Goal: Task Accomplishment & Management: Use online tool/utility

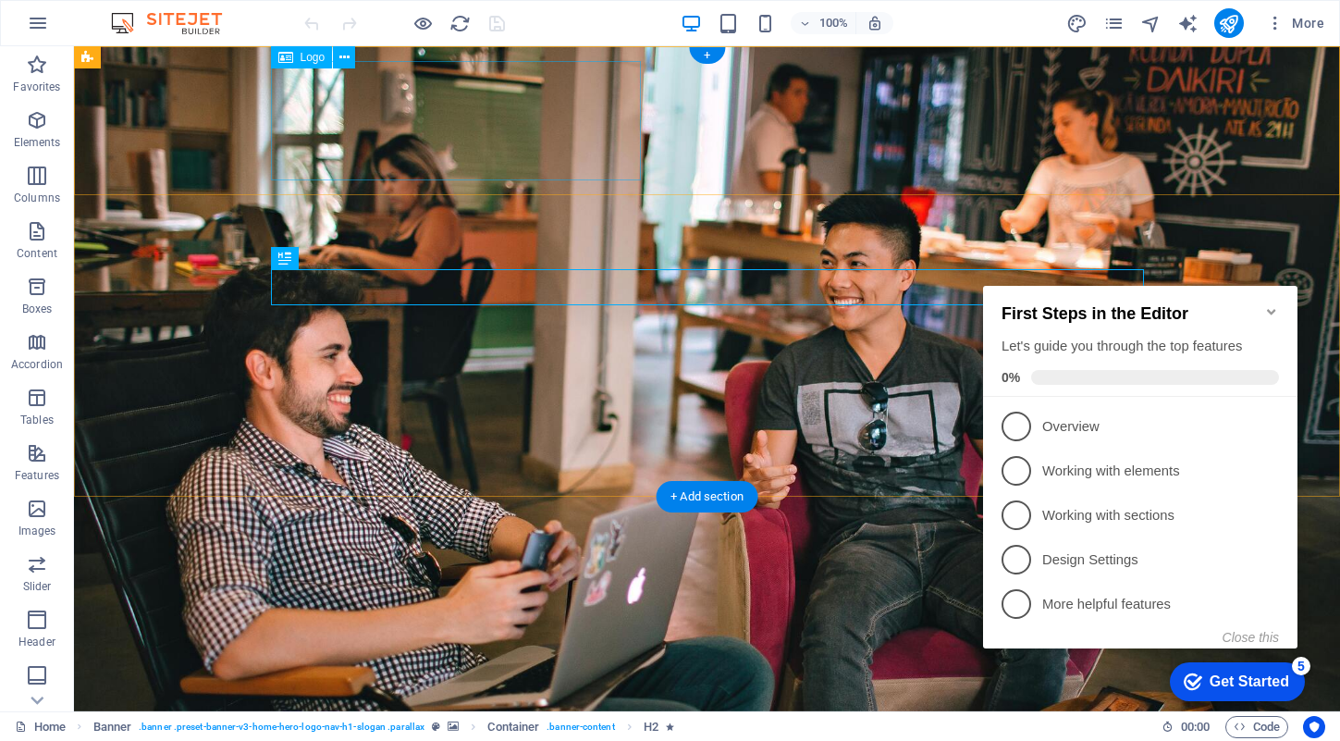
click at [462, 672] on div at bounding box center [707, 731] width 873 height 119
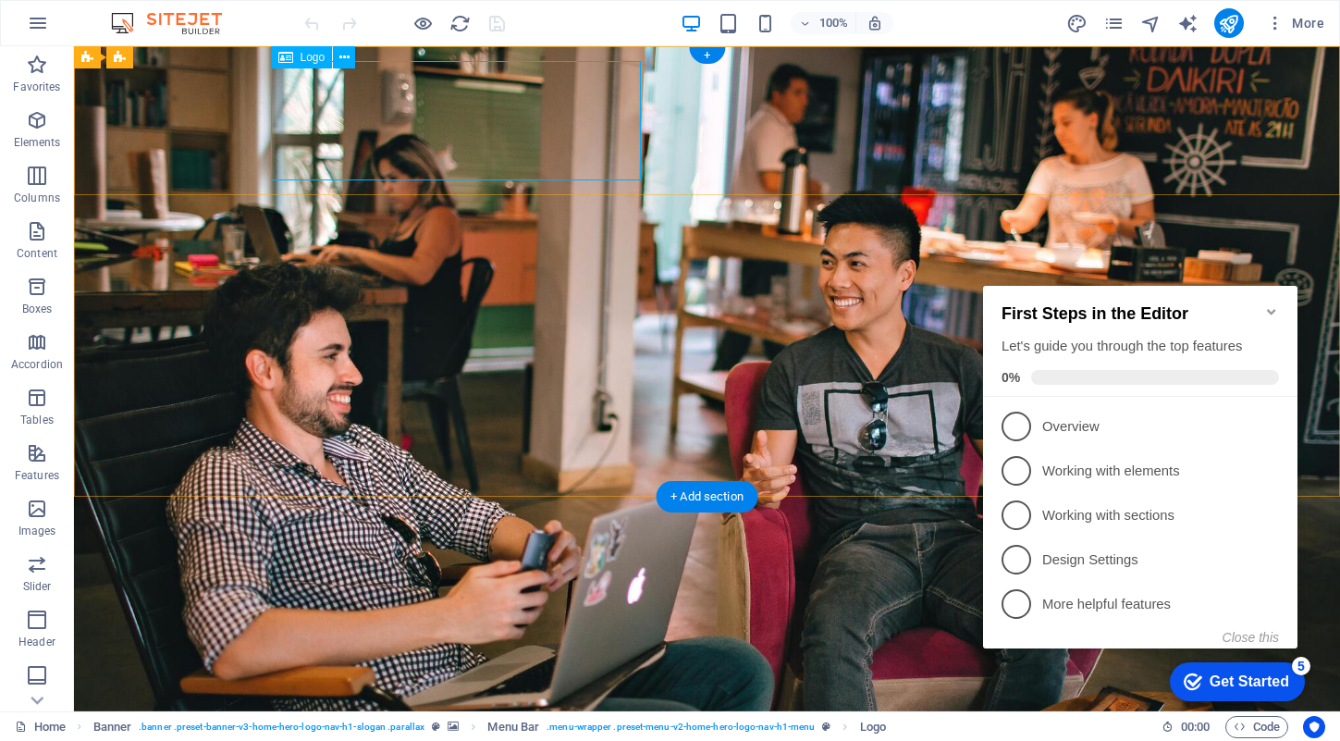
click at [445, 672] on div at bounding box center [707, 731] width 873 height 119
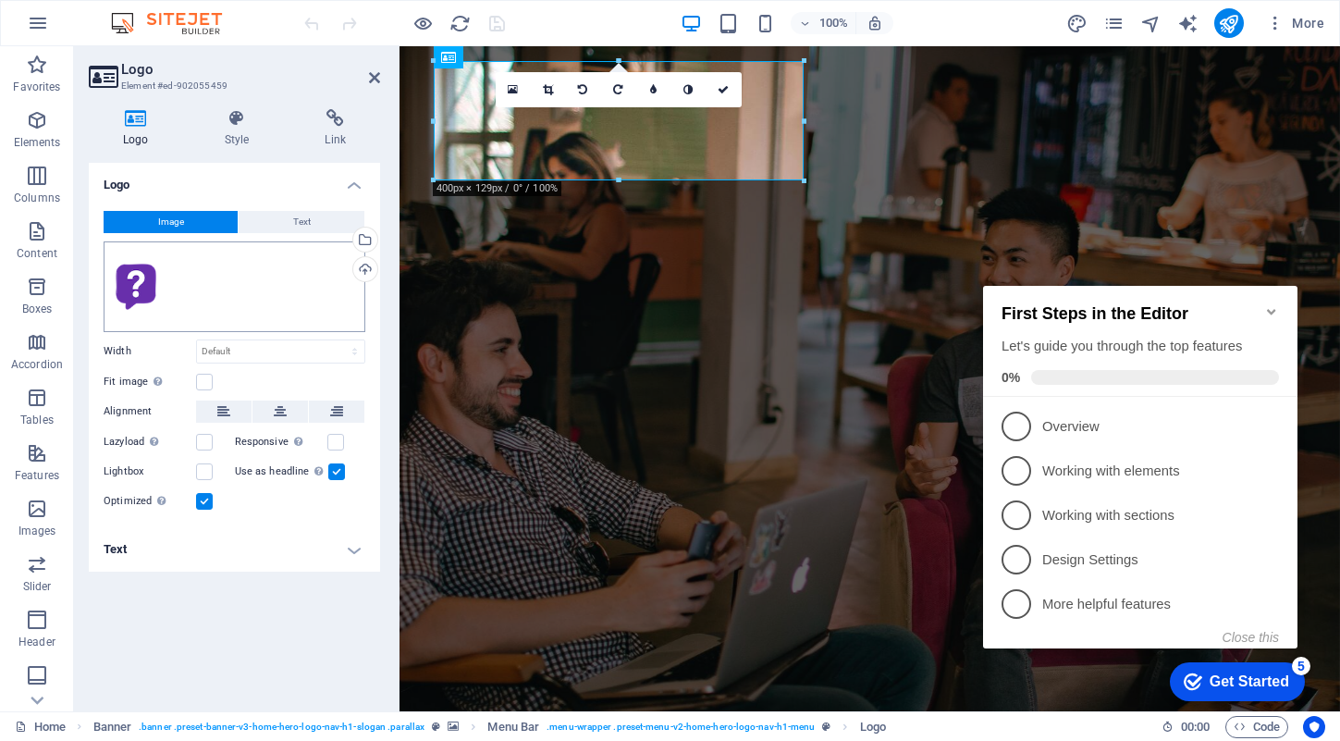
click at [241, 306] on div "Drag files here, click to choose files or select files from Files or our free s…" at bounding box center [235, 286] width 262 height 91
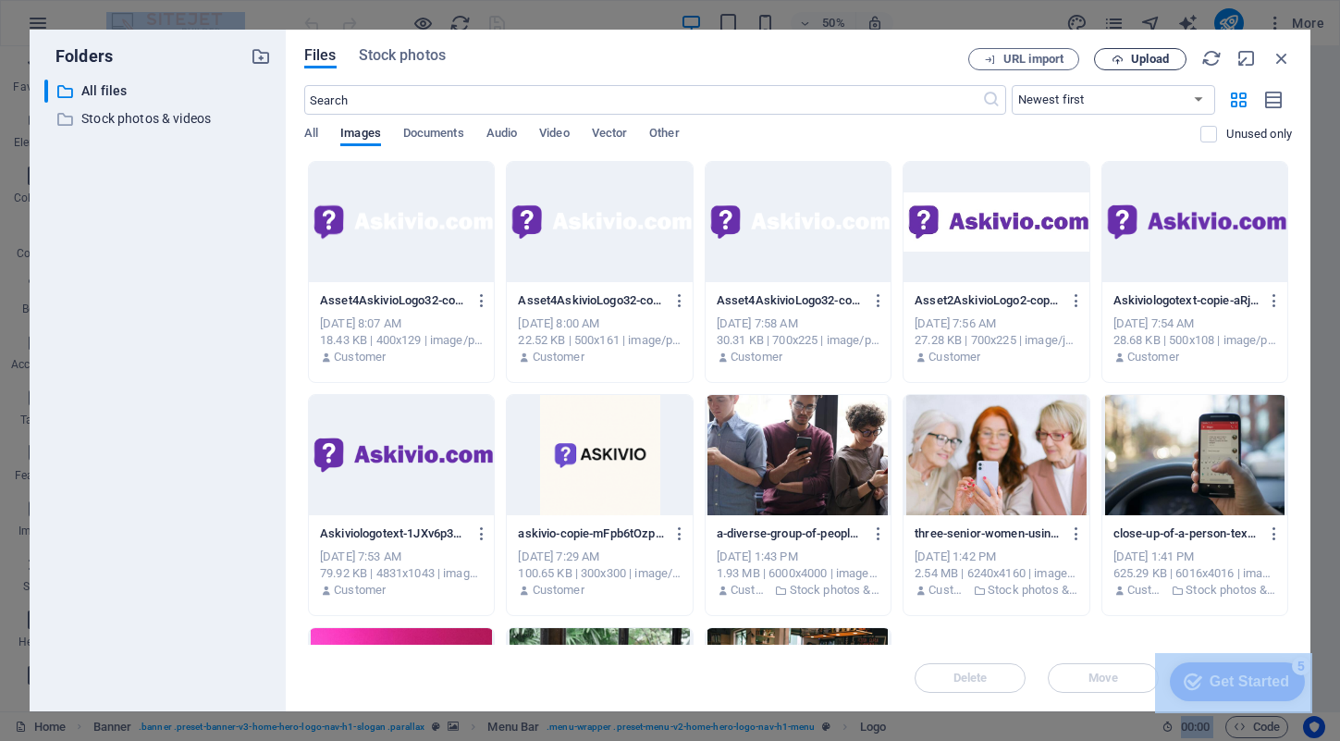
click at [1126, 61] on span "Upload" at bounding box center [1140, 60] width 76 height 12
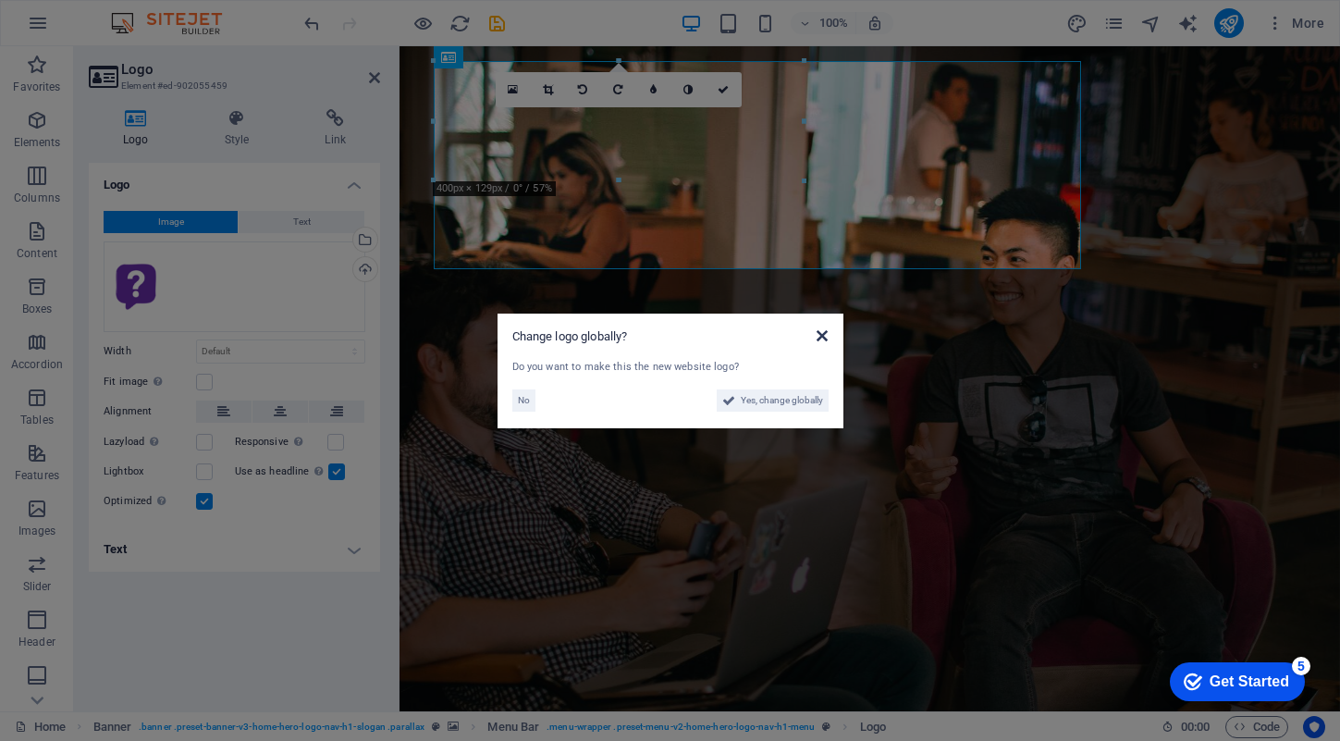
click at [823, 333] on icon at bounding box center [822, 335] width 11 height 15
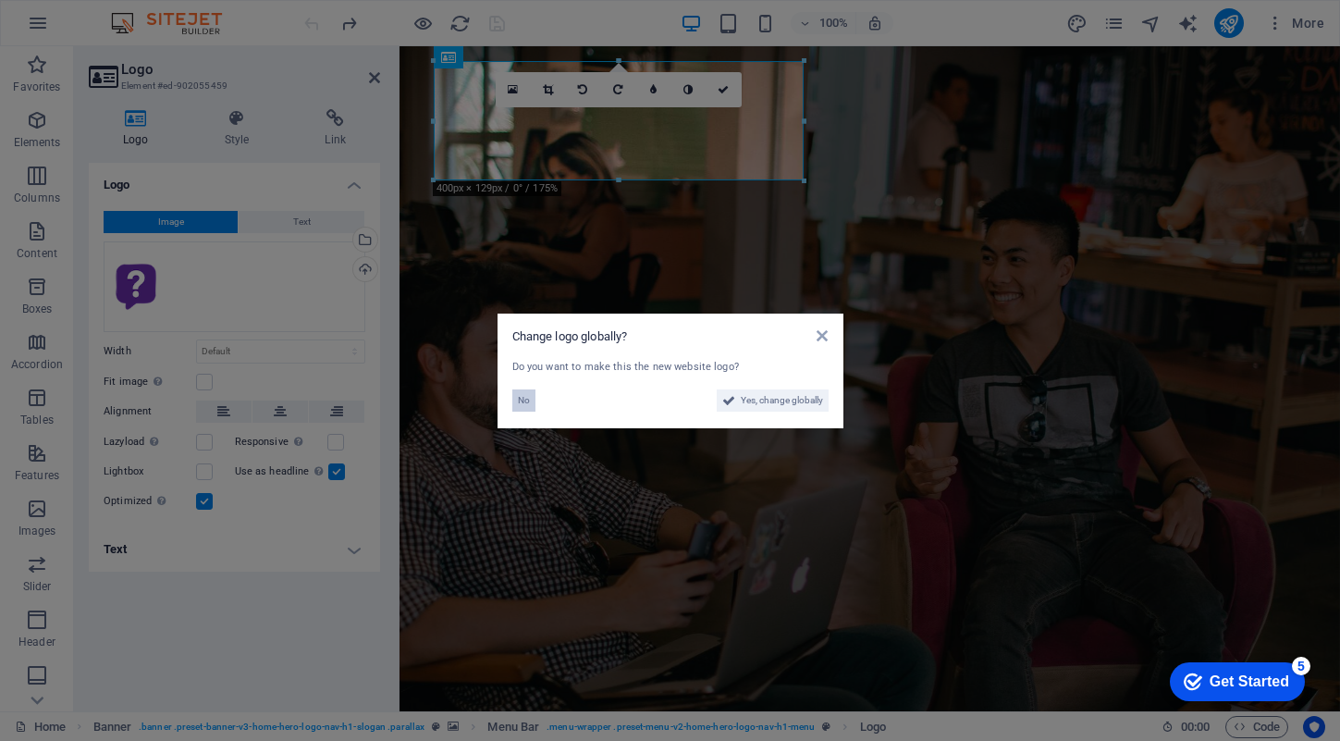
click at [532, 402] on button "No" at bounding box center [523, 400] width 23 height 22
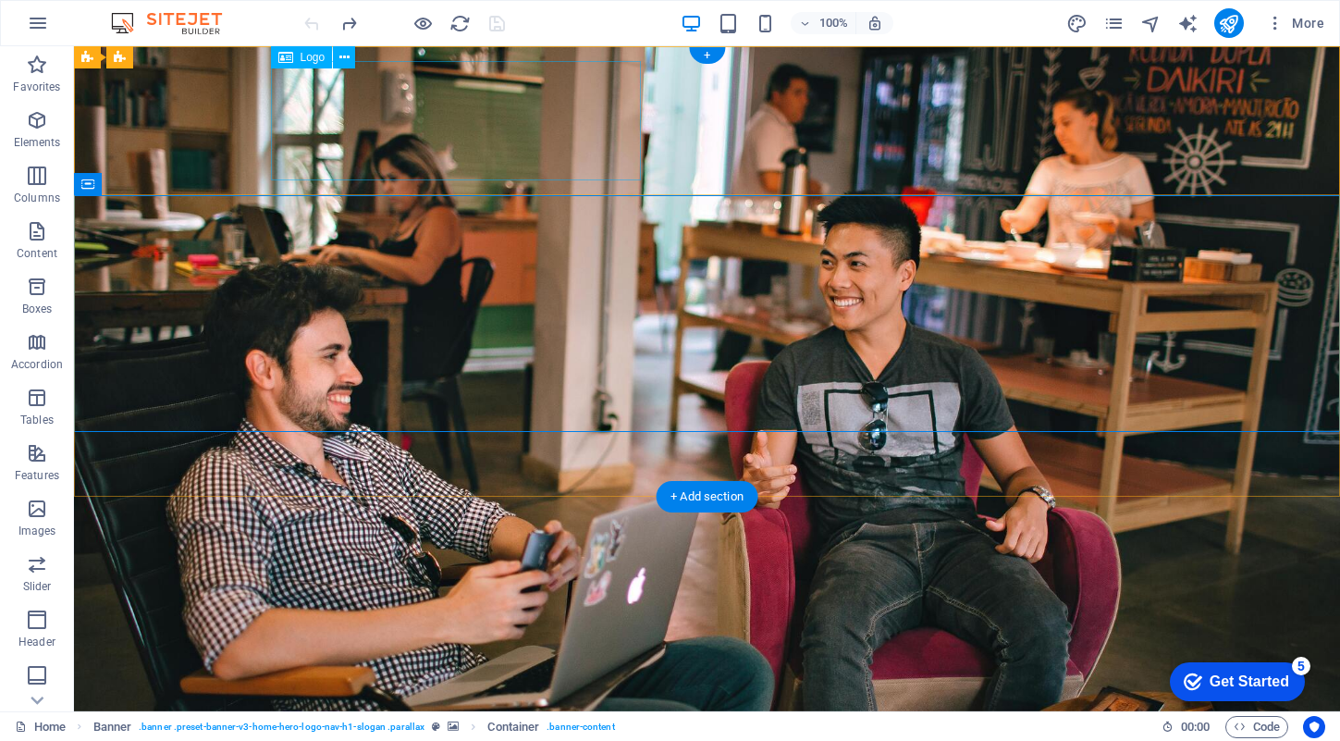
click at [538, 672] on div at bounding box center [707, 731] width 873 height 119
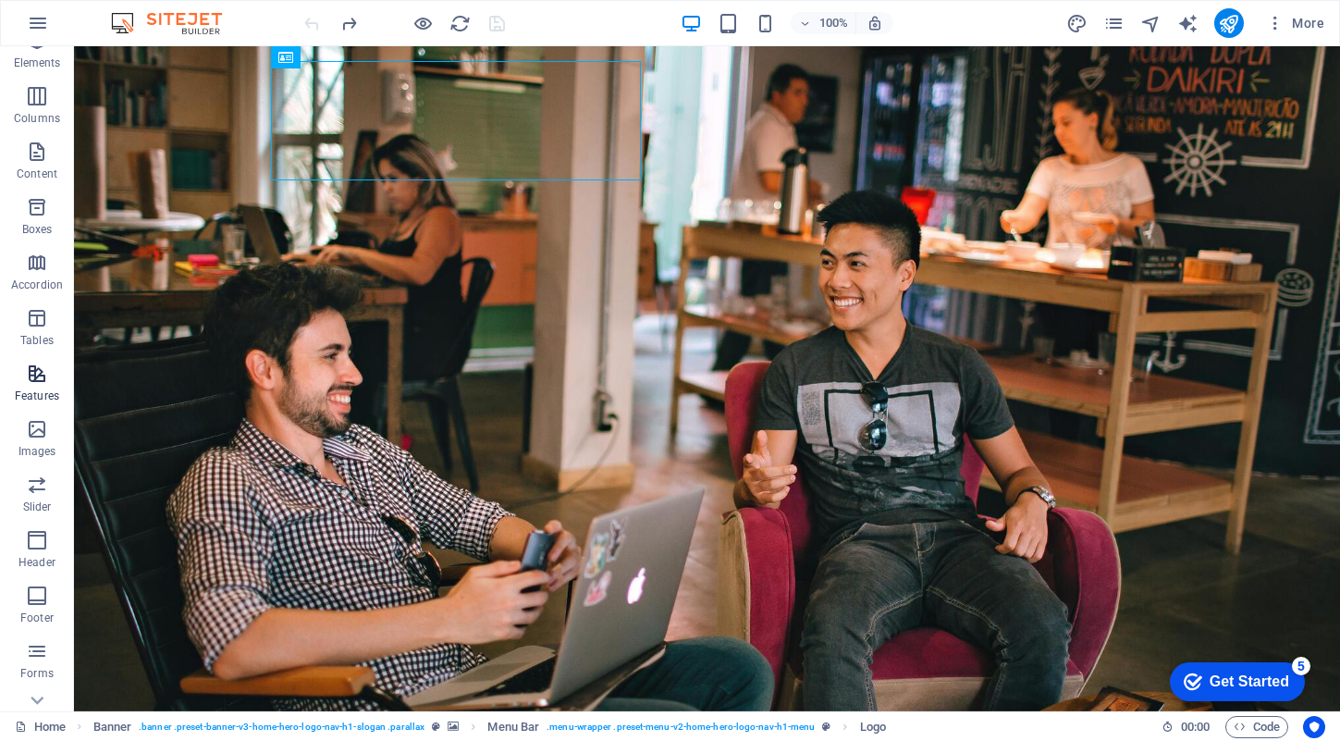
scroll to position [167, 0]
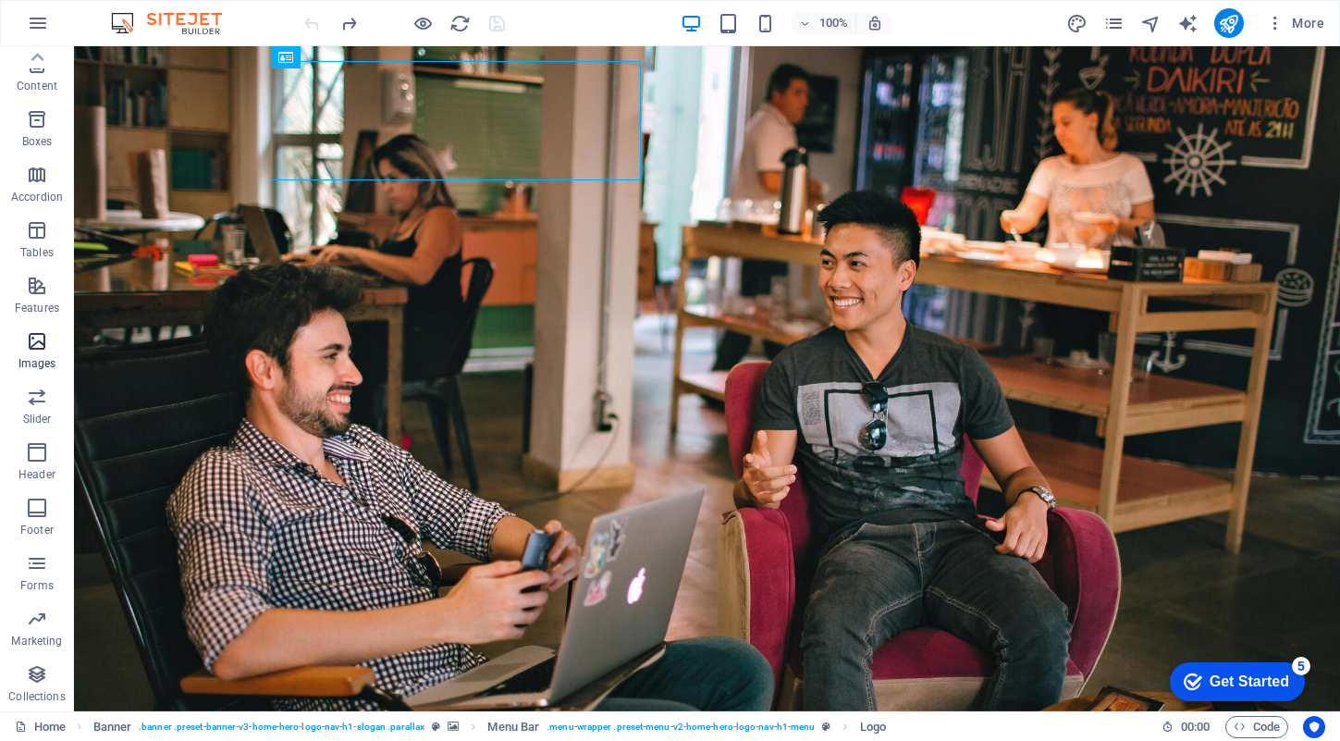
click at [46, 332] on icon "button" at bounding box center [37, 341] width 22 height 22
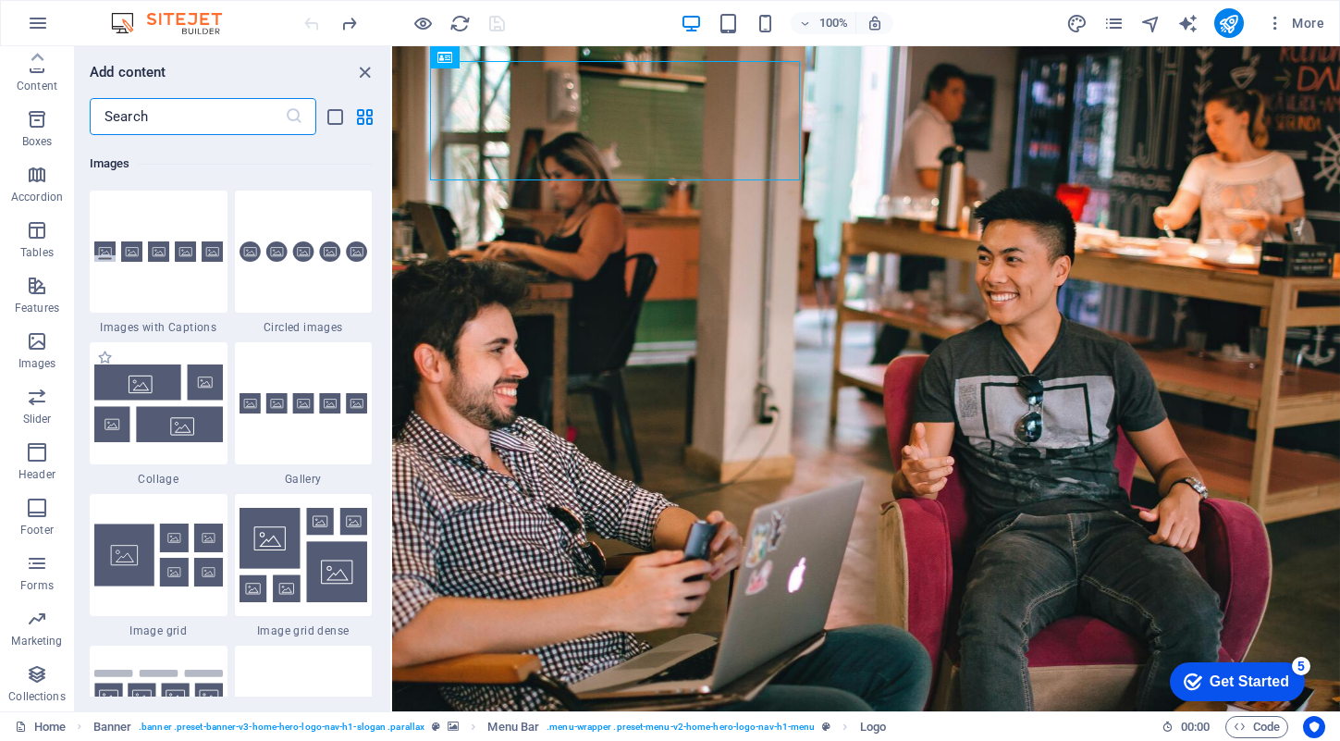
scroll to position [9376, 0]
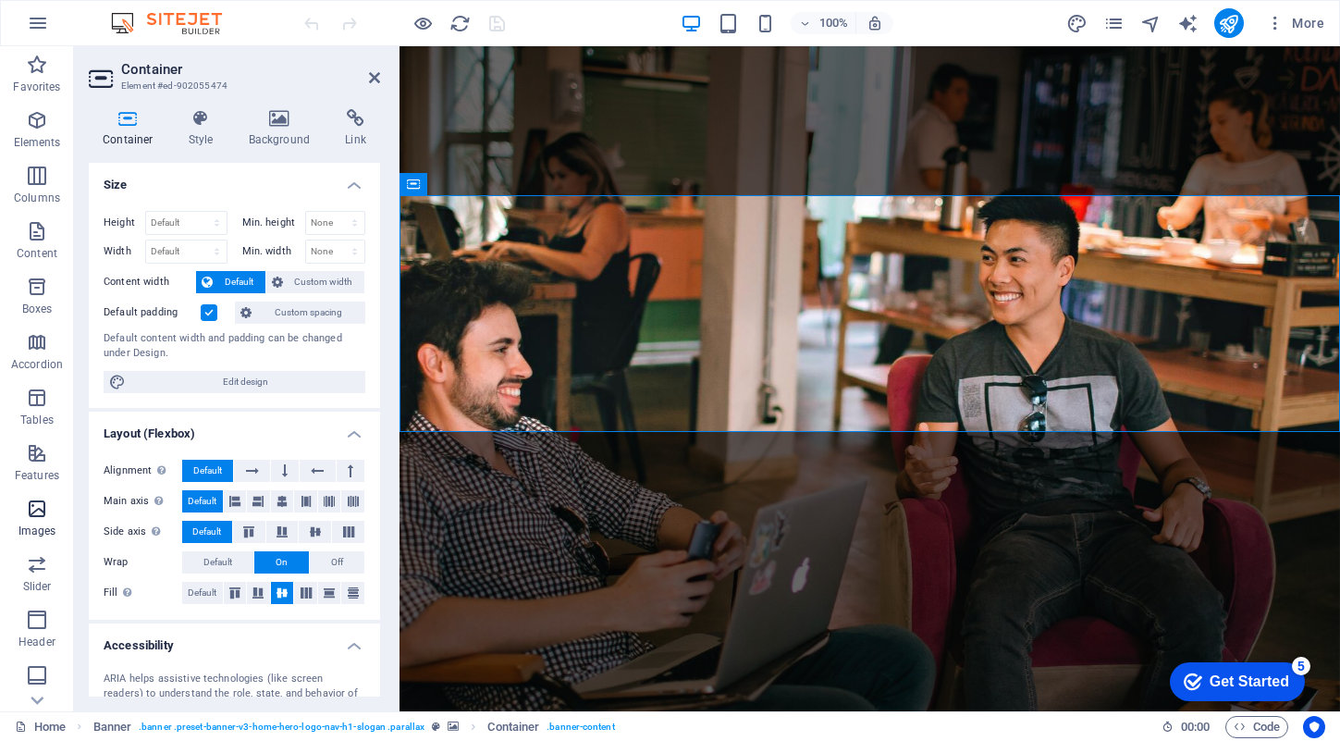
scroll to position [167, 0]
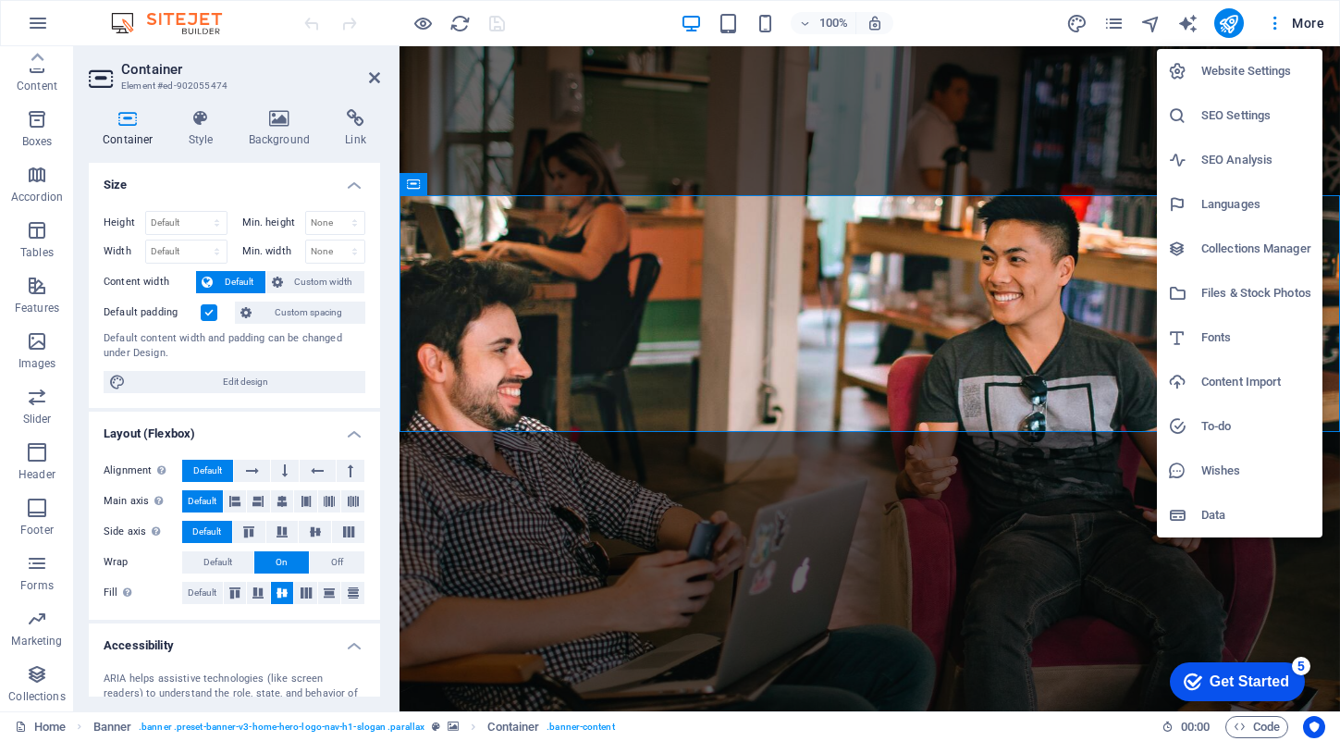
click at [34, 14] on div at bounding box center [670, 370] width 1340 height 741
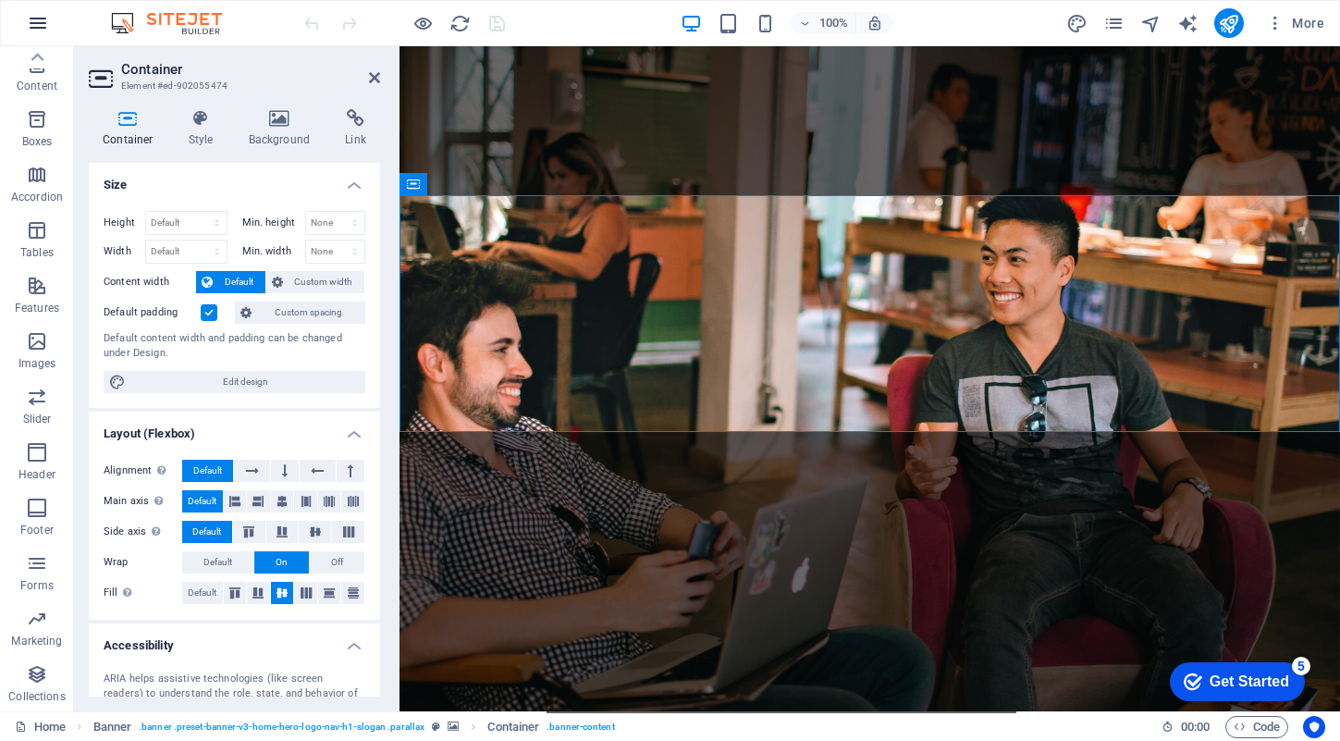
click at [0, 0] on icon "button" at bounding box center [0, 0] width 0 height 0
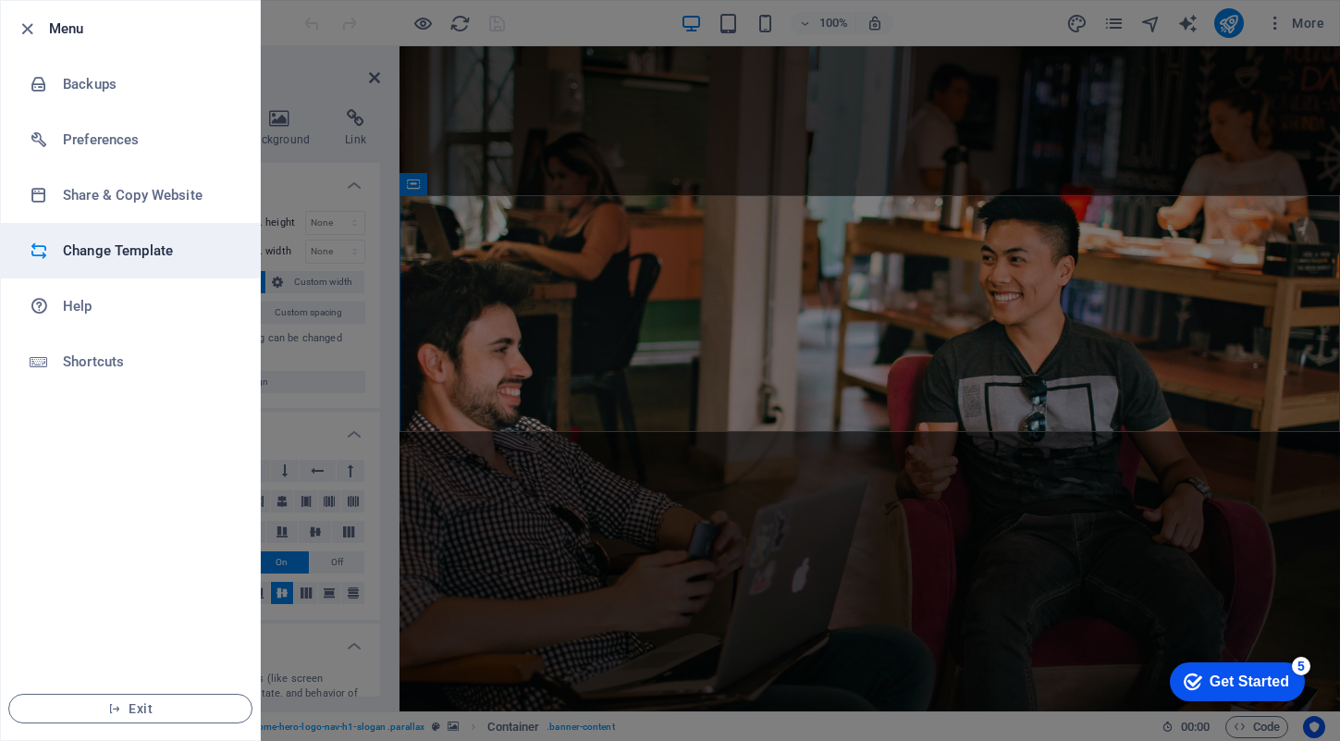
click at [130, 257] on h6 "Change Template" at bounding box center [148, 250] width 171 height 22
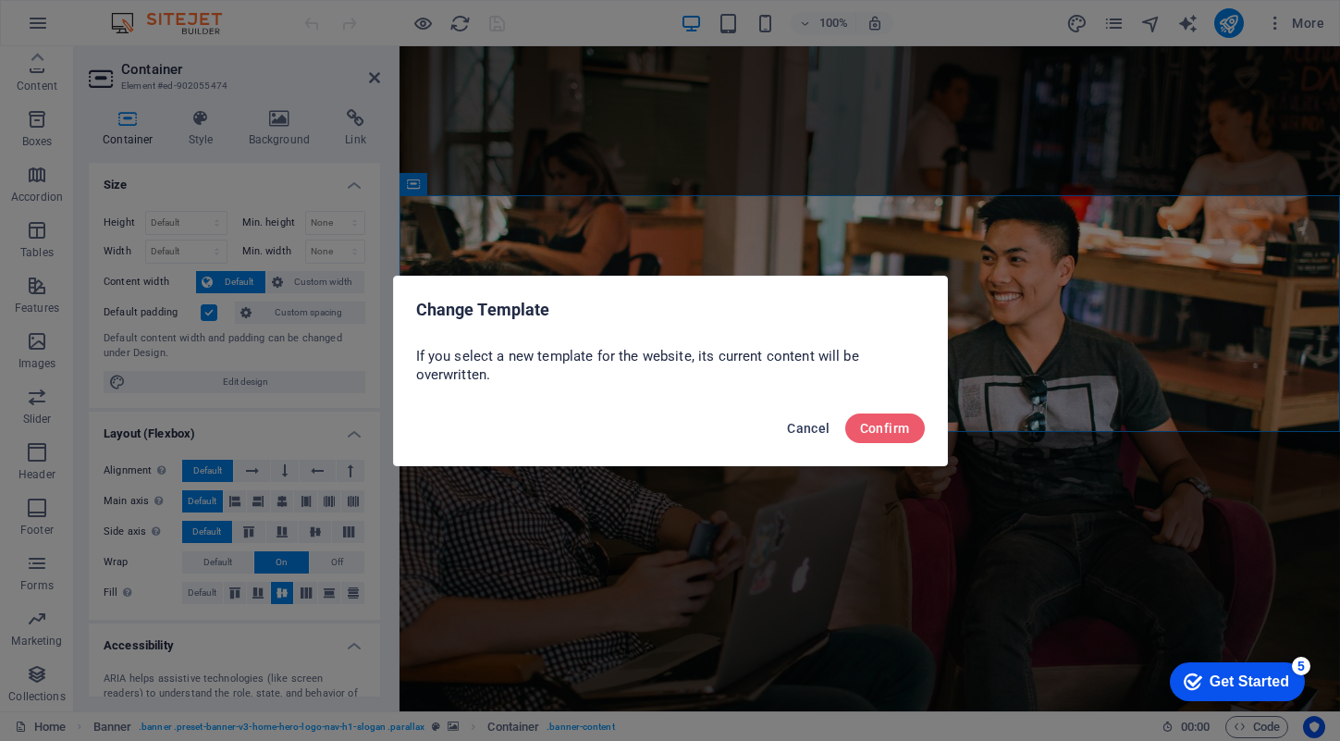
click at [819, 421] on span "Cancel" at bounding box center [808, 428] width 43 height 15
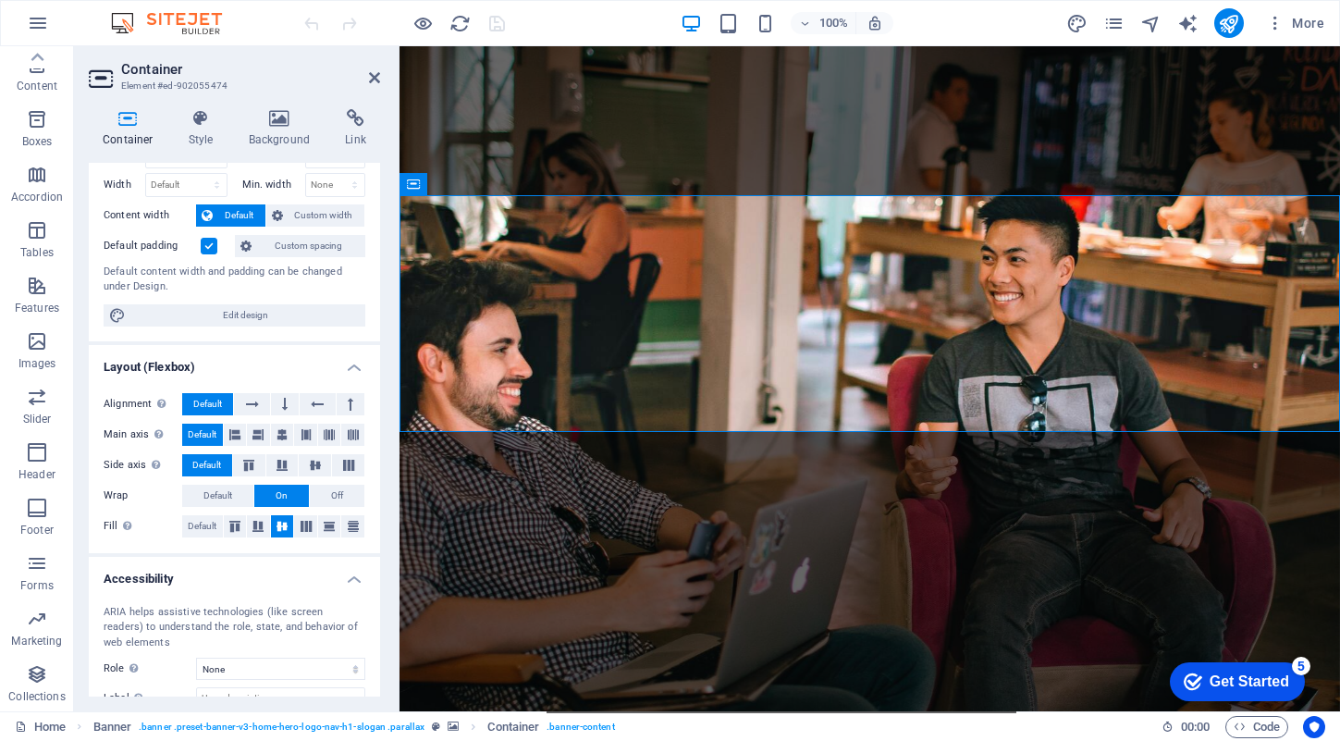
scroll to position [183, 0]
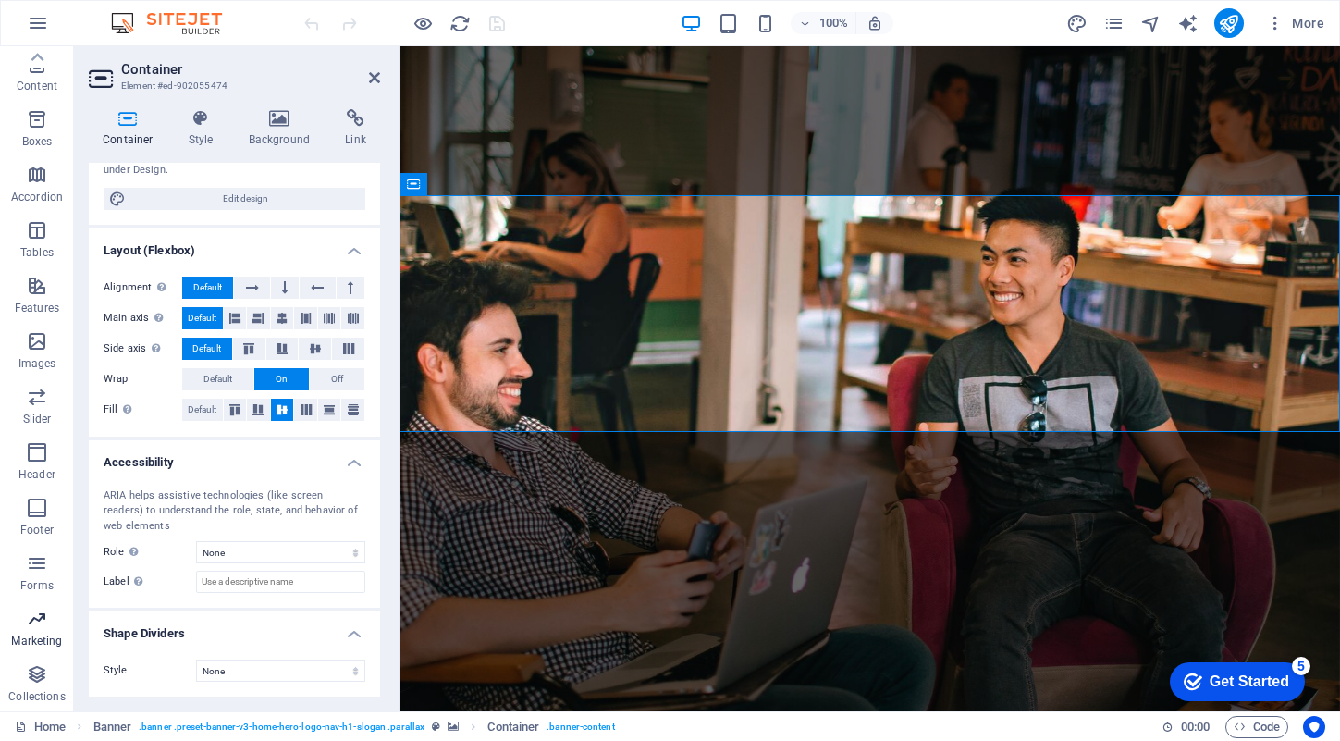
click at [46, 631] on span "Marketing" at bounding box center [37, 630] width 74 height 44
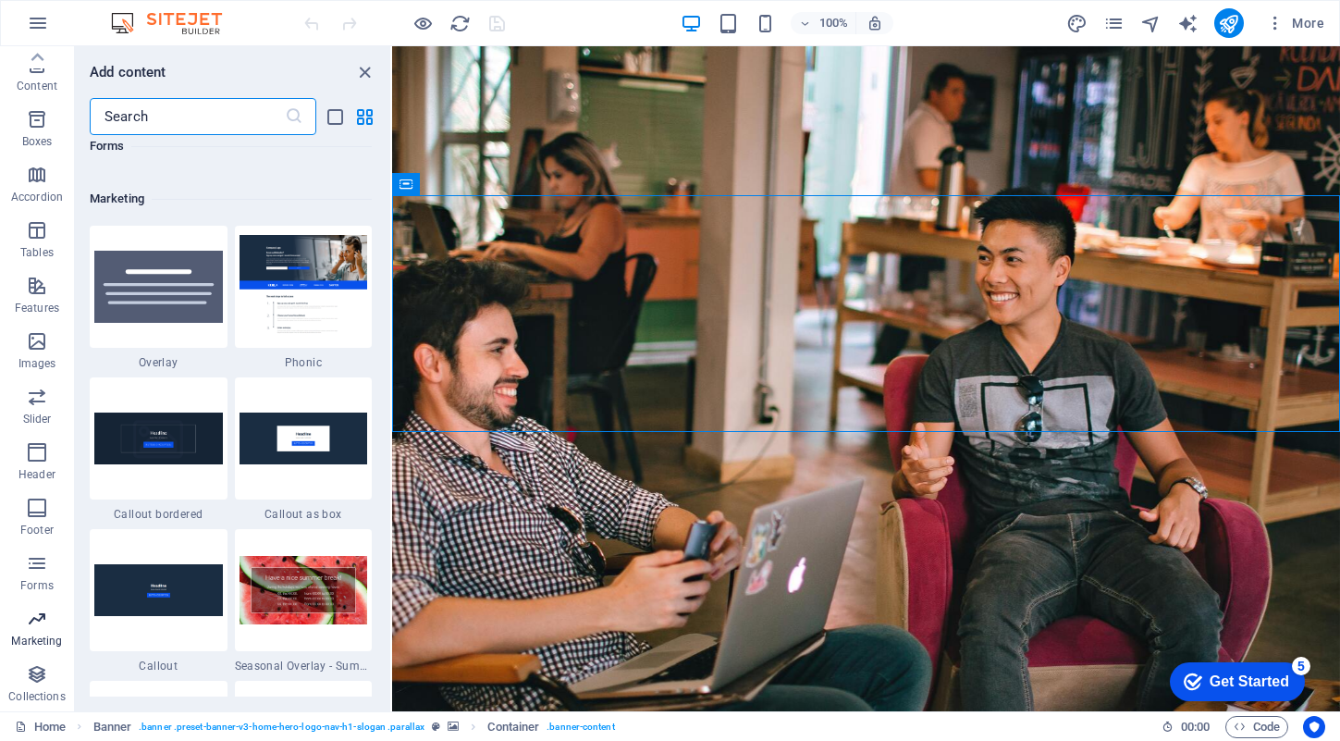
scroll to position [15062, 0]
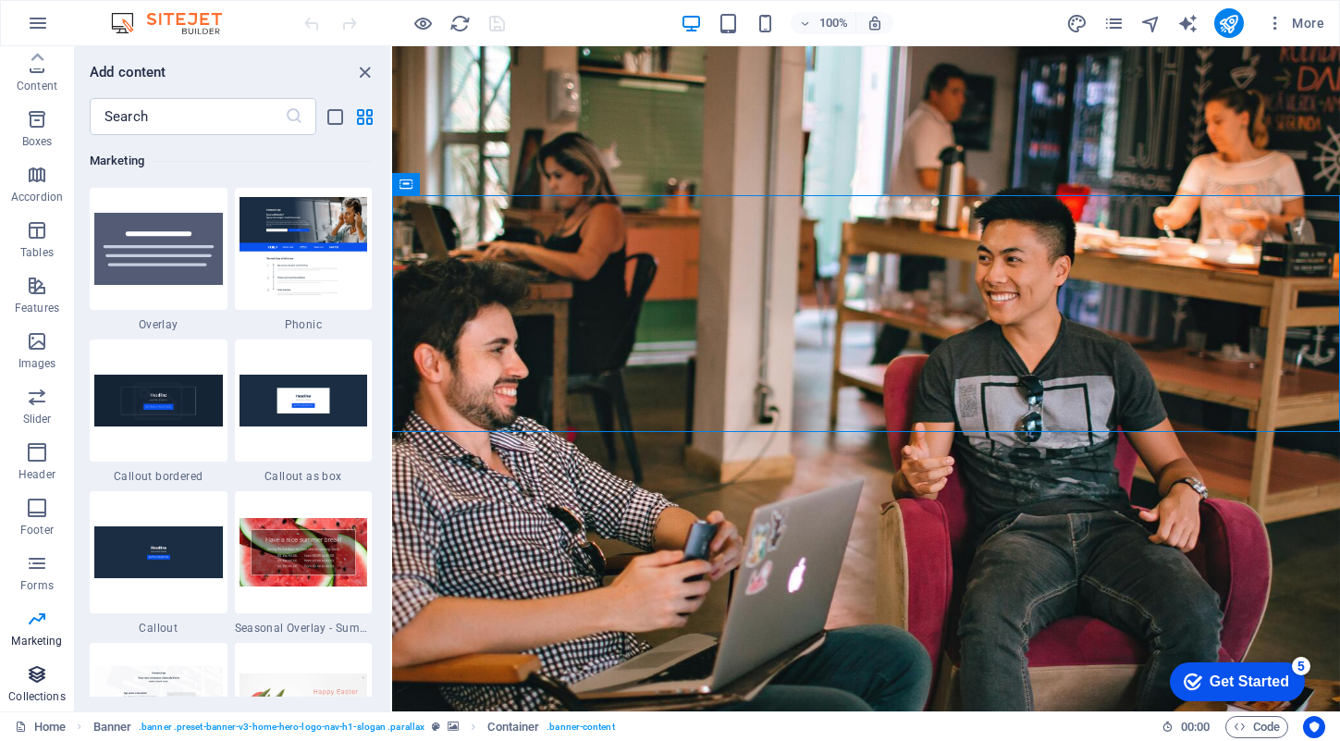
click at [42, 680] on icon "button" at bounding box center [37, 674] width 22 height 22
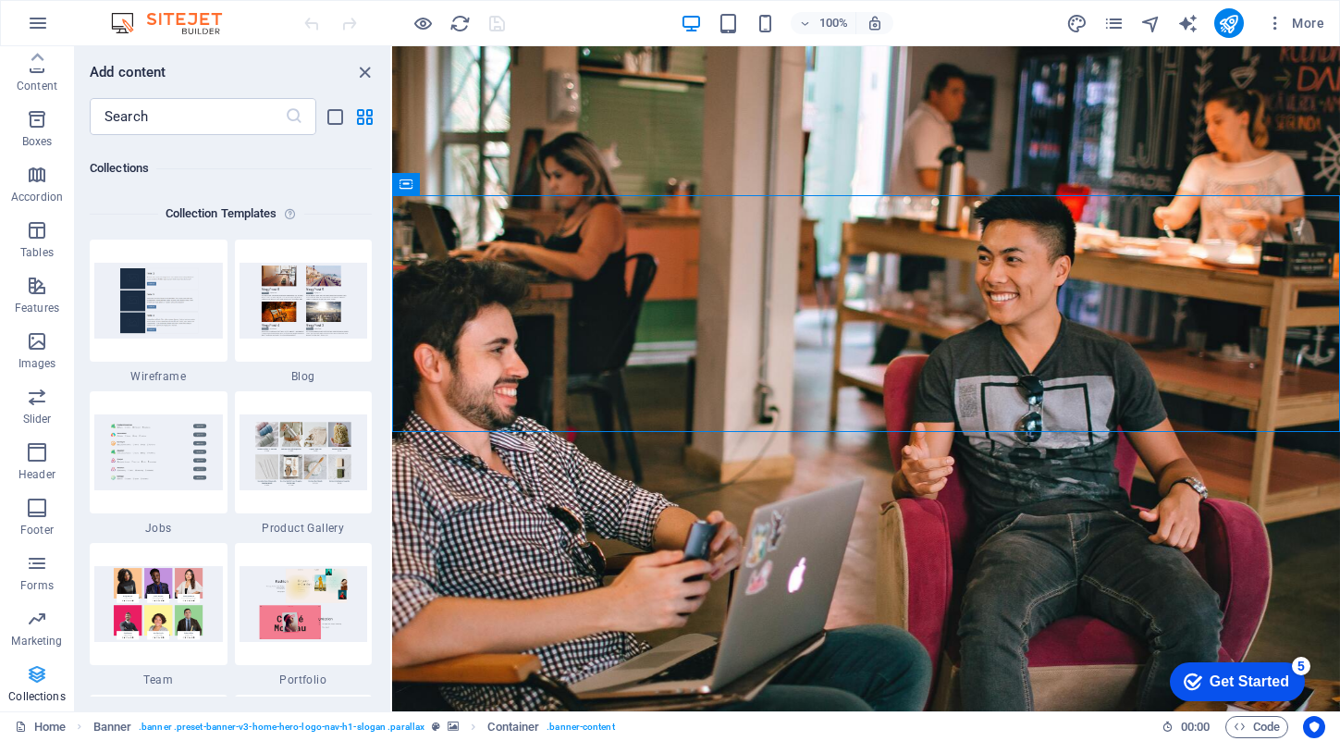
scroll to position [16927, 0]
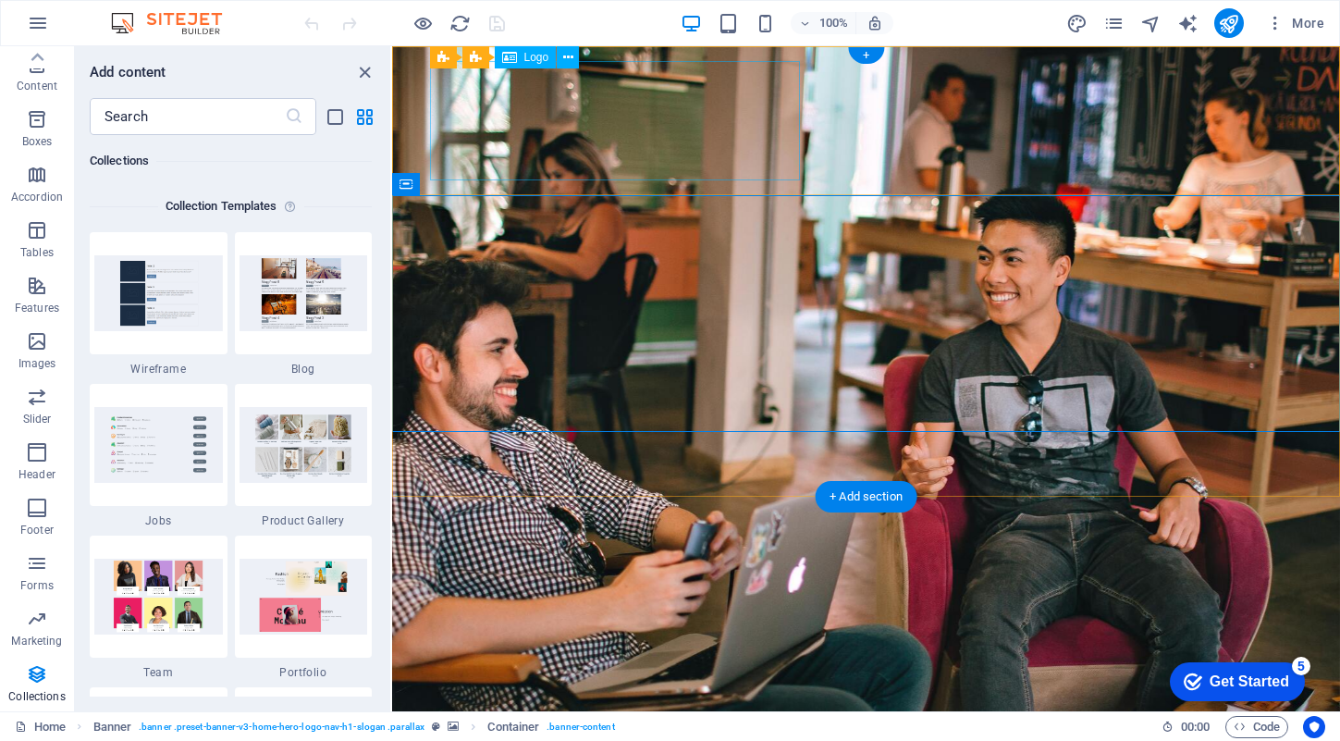
click at [591, 672] on div at bounding box center [866, 731] width 873 height 119
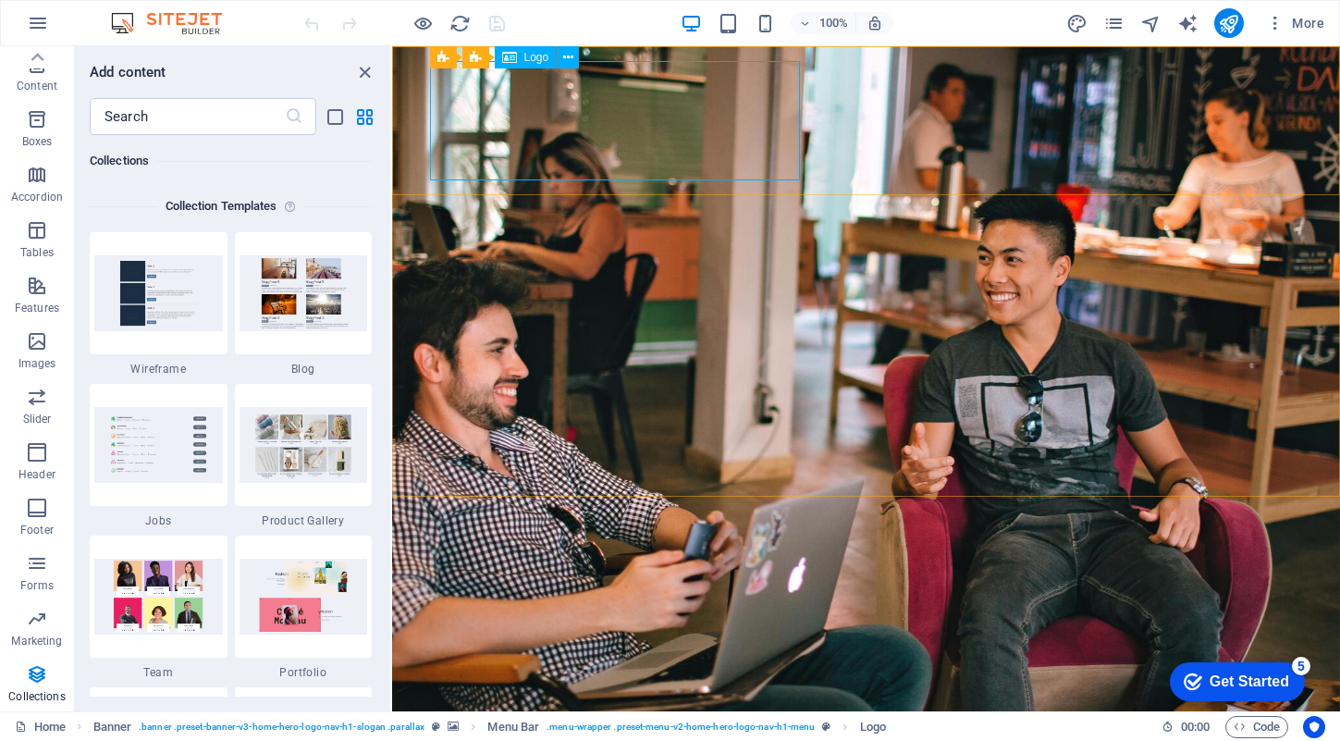
click at [528, 55] on span "Logo" at bounding box center [536, 57] width 25 height 11
click at [511, 55] on icon at bounding box center [509, 57] width 15 height 22
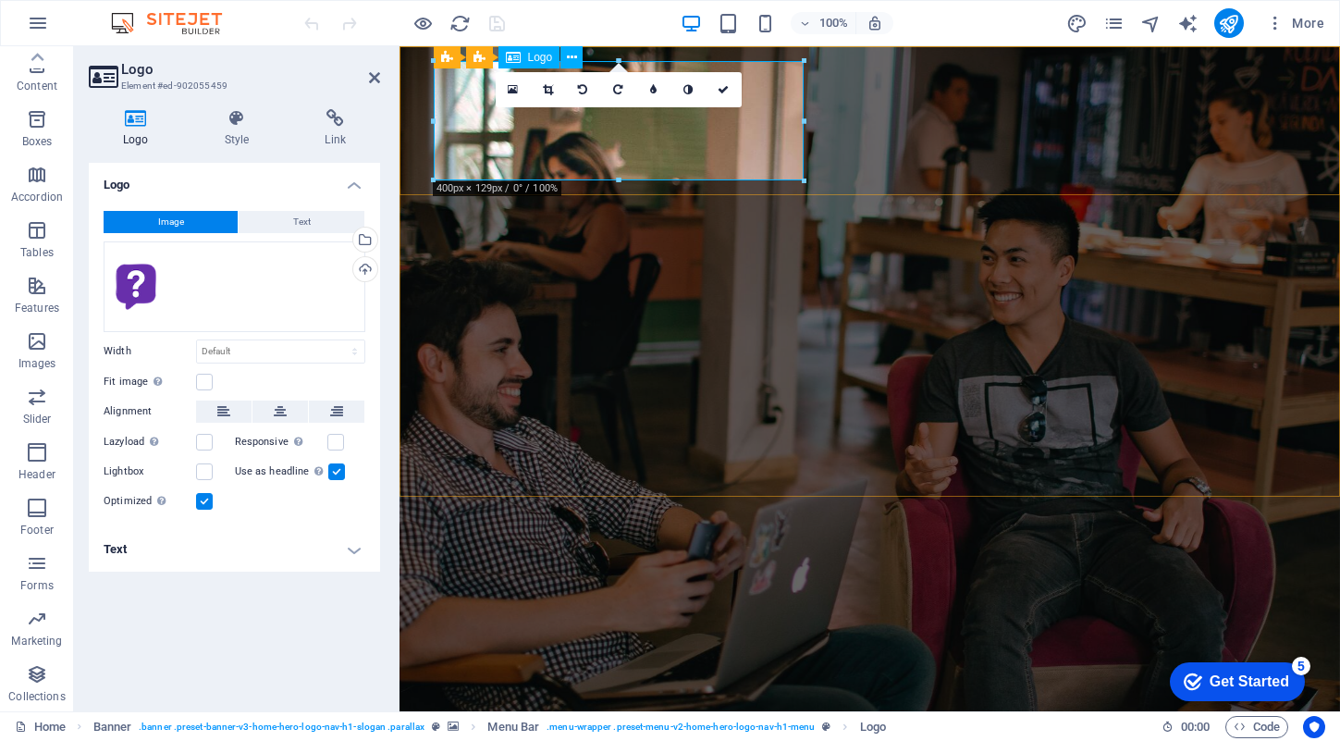
click at [563, 672] on div at bounding box center [870, 731] width 873 height 119
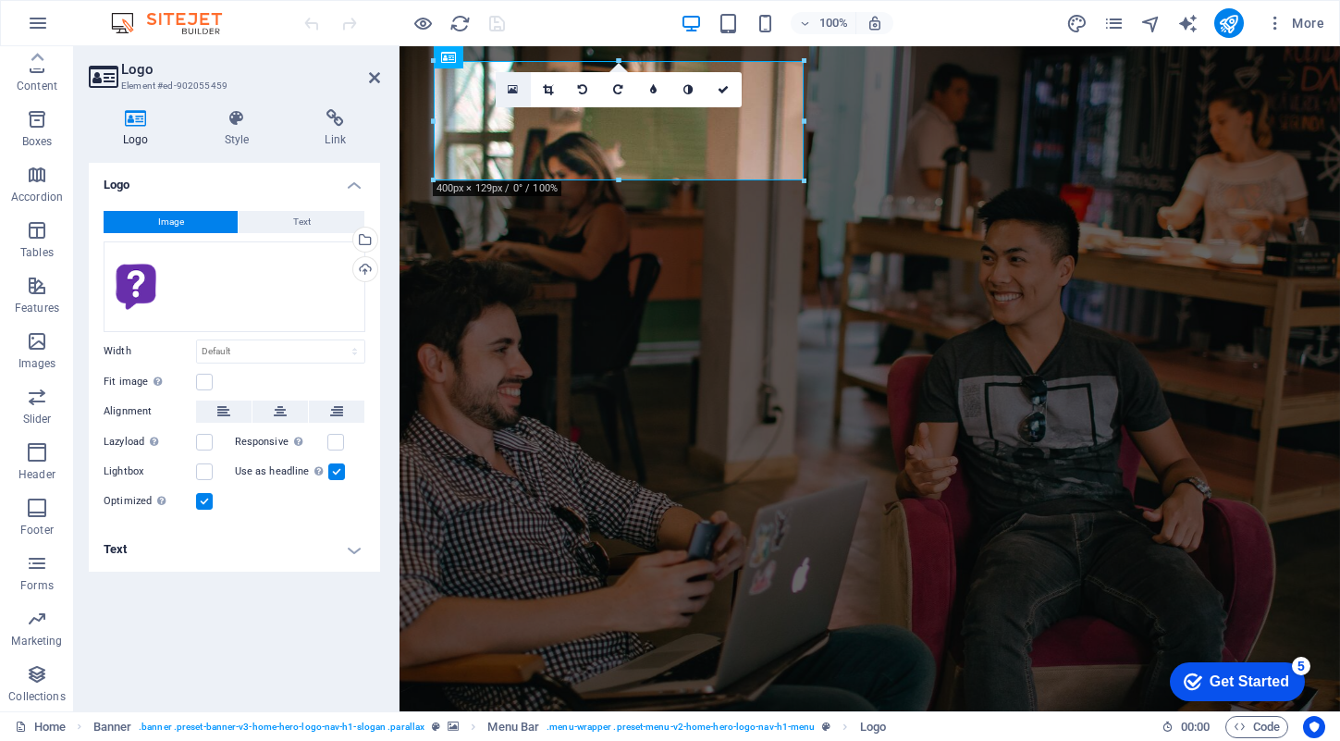
click at [513, 88] on icon at bounding box center [513, 89] width 10 height 13
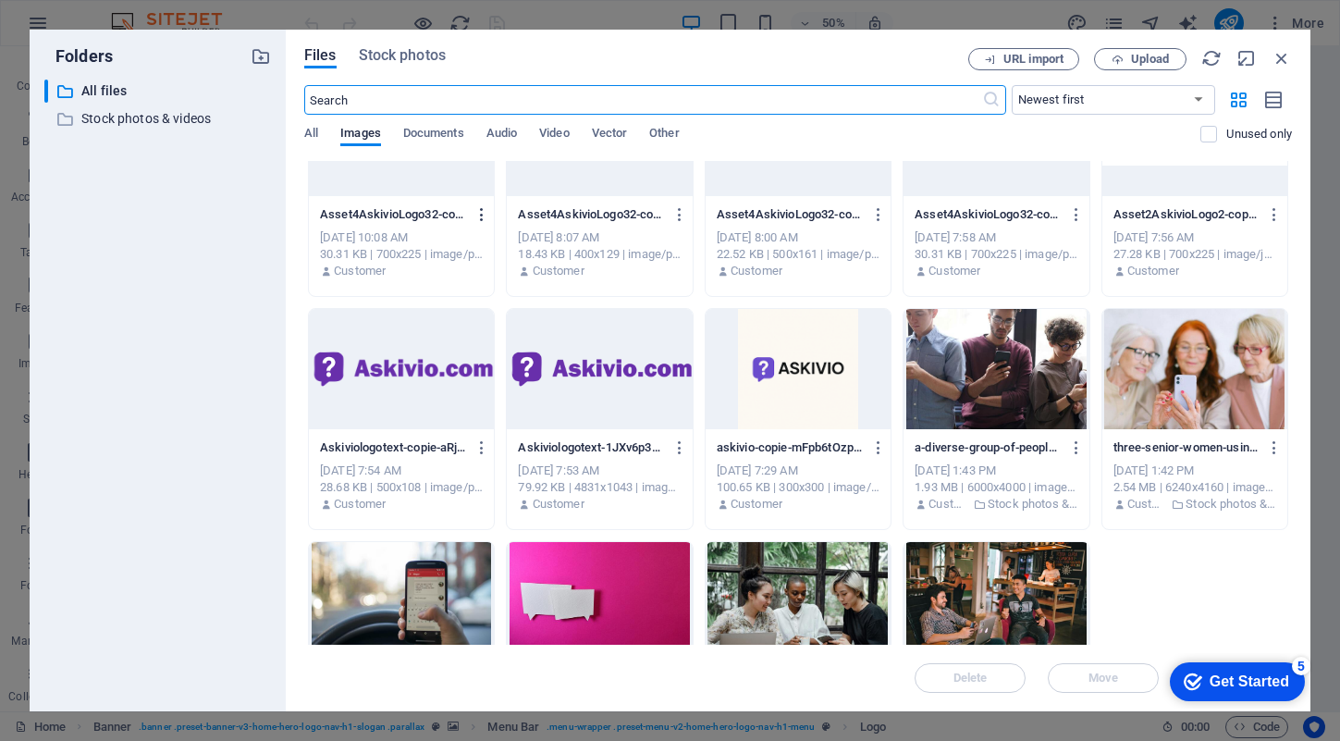
scroll to position [0, 0]
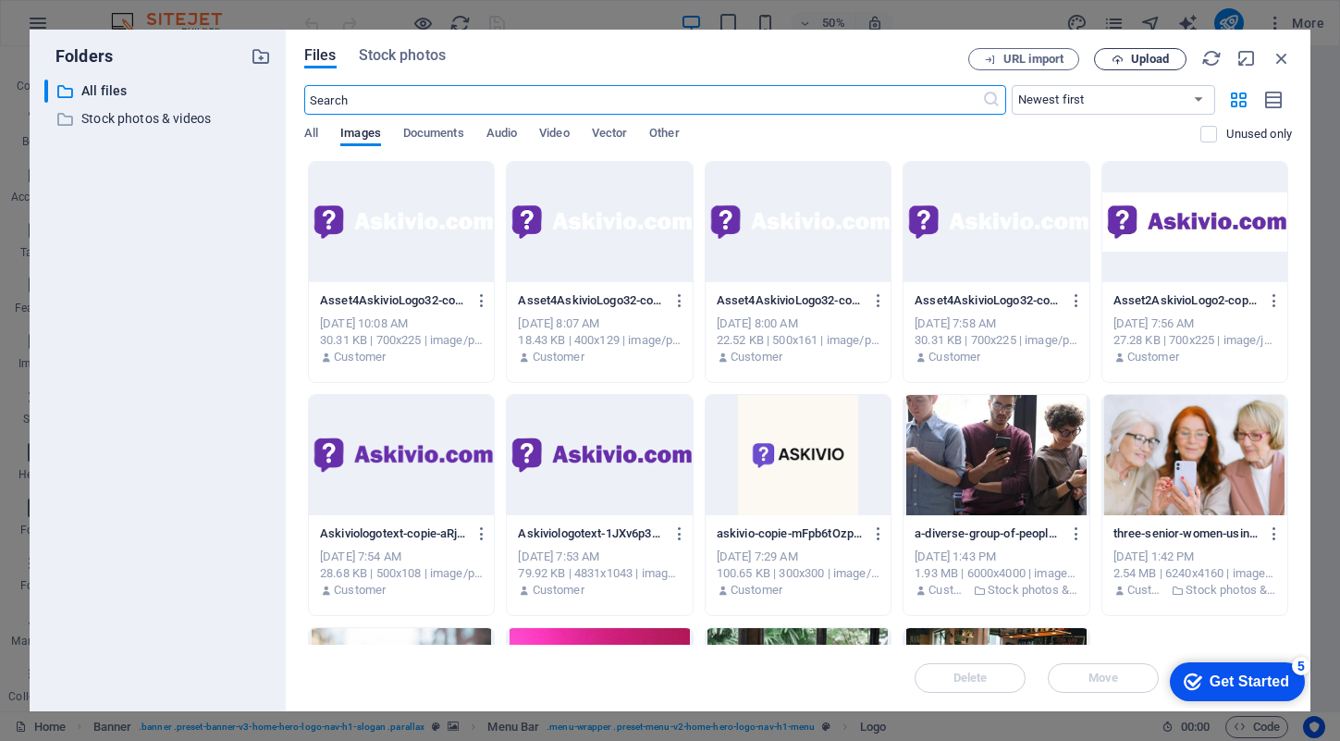
click at [1128, 56] on span "Upload" at bounding box center [1140, 60] width 76 height 12
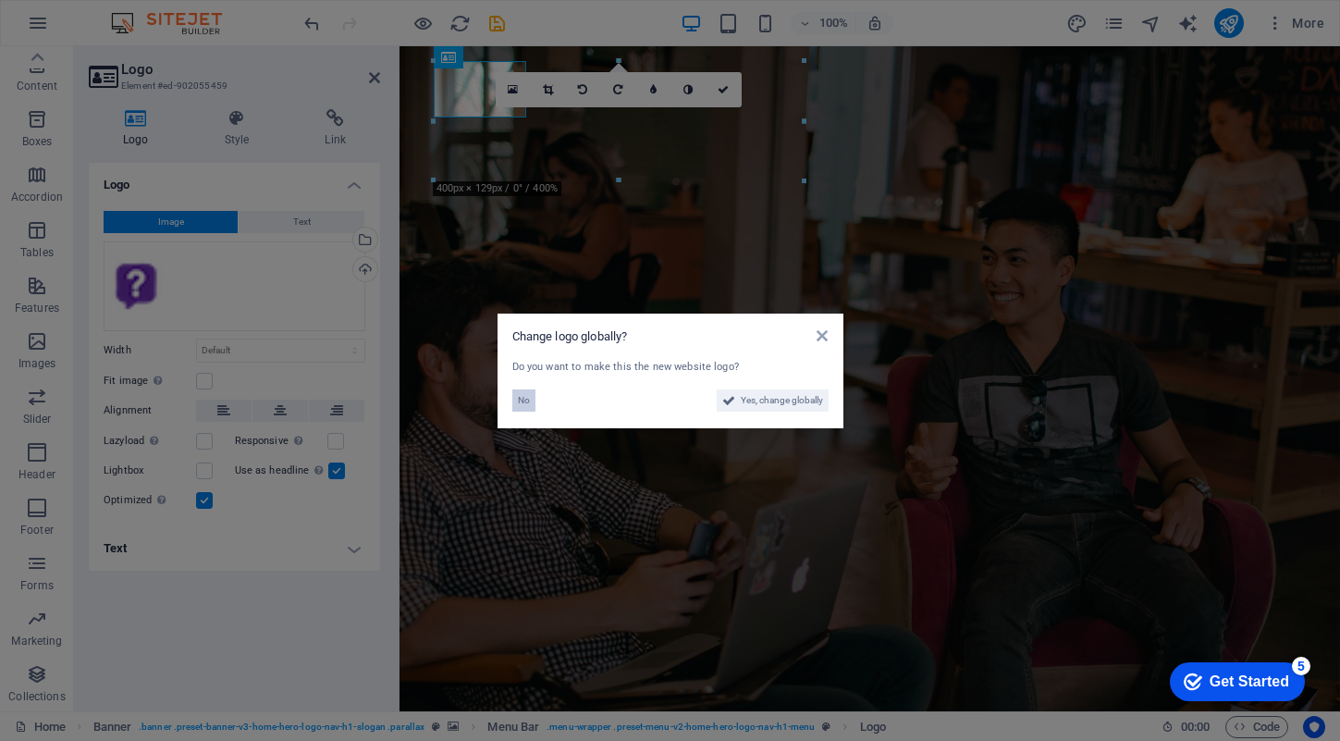
click at [527, 407] on span "No" at bounding box center [524, 400] width 12 height 22
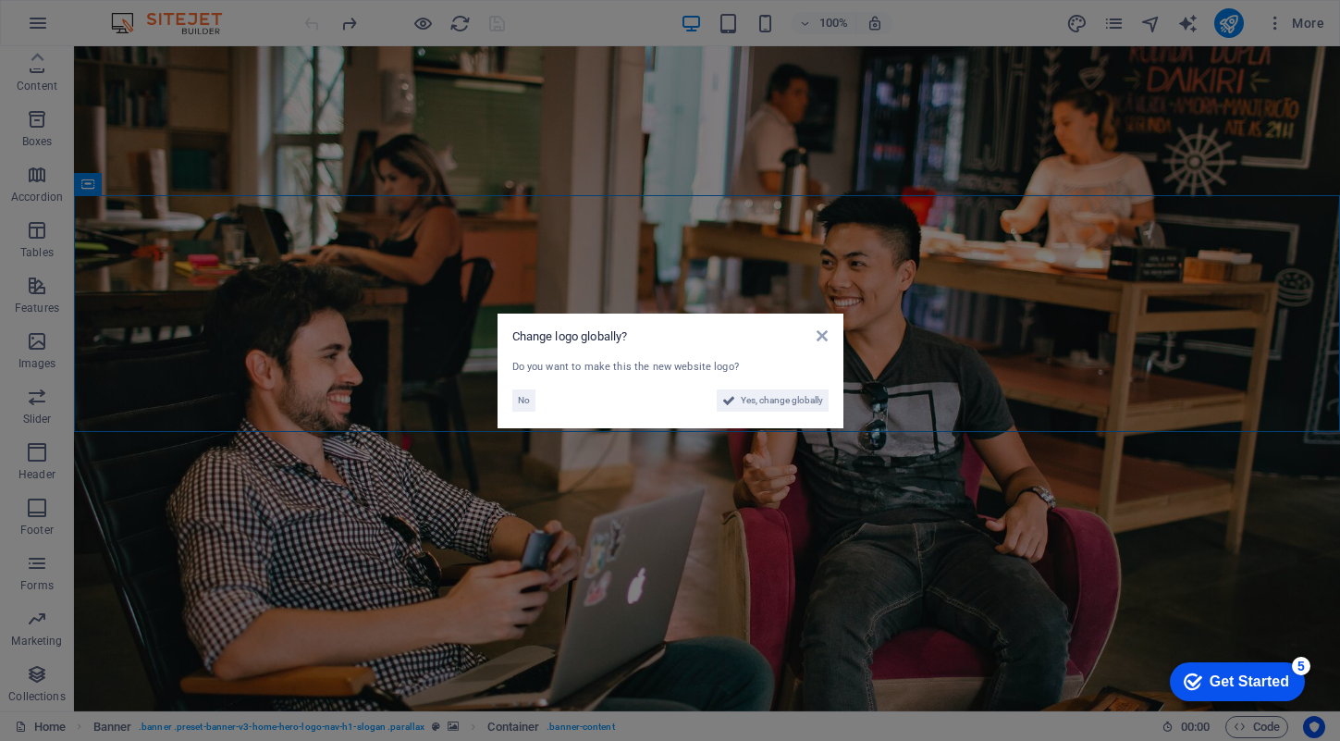
click at [816, 333] on div "Change logo globally?" at bounding box center [670, 336] width 316 height 17
click at [829, 338] on div "Change logo globally? Do you want to make this the new website logo? No Yes, ch…" at bounding box center [670, 370] width 346 height 115
click at [822, 333] on icon at bounding box center [822, 335] width 11 height 15
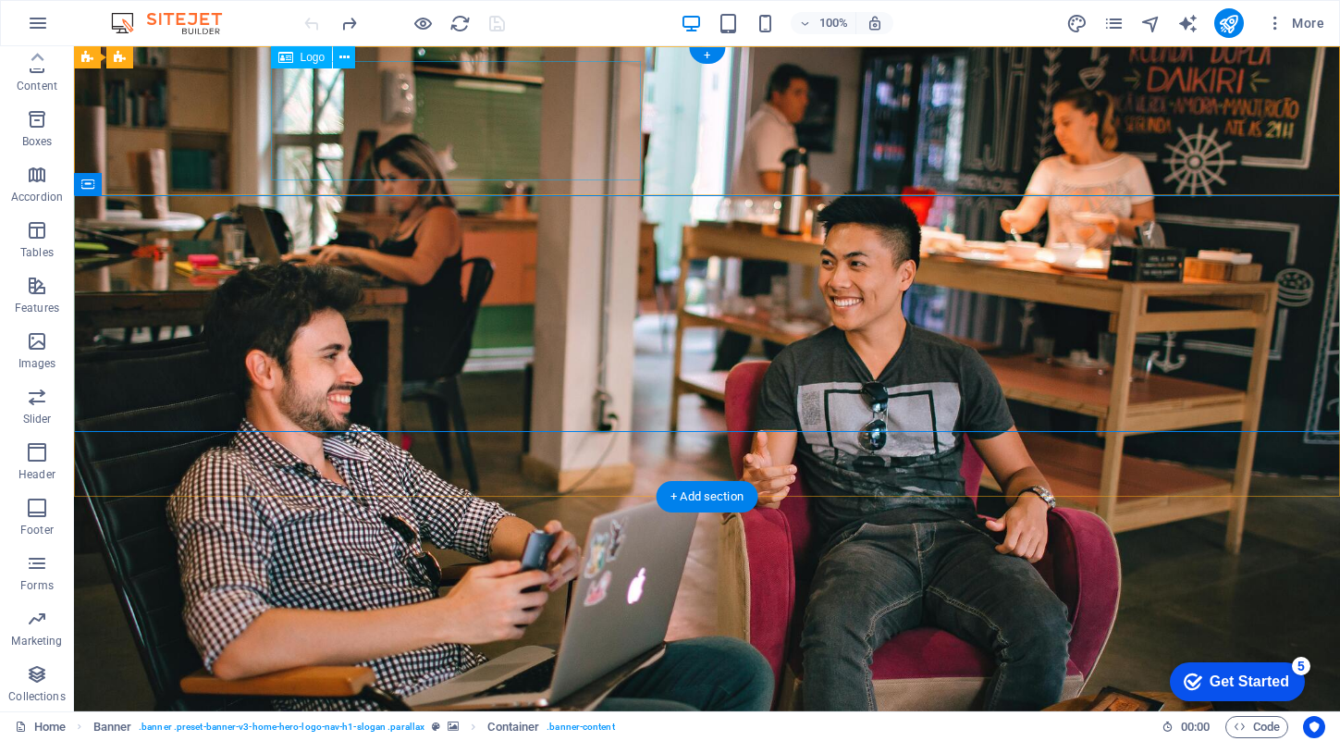
click at [394, 672] on div at bounding box center [707, 731] width 873 height 119
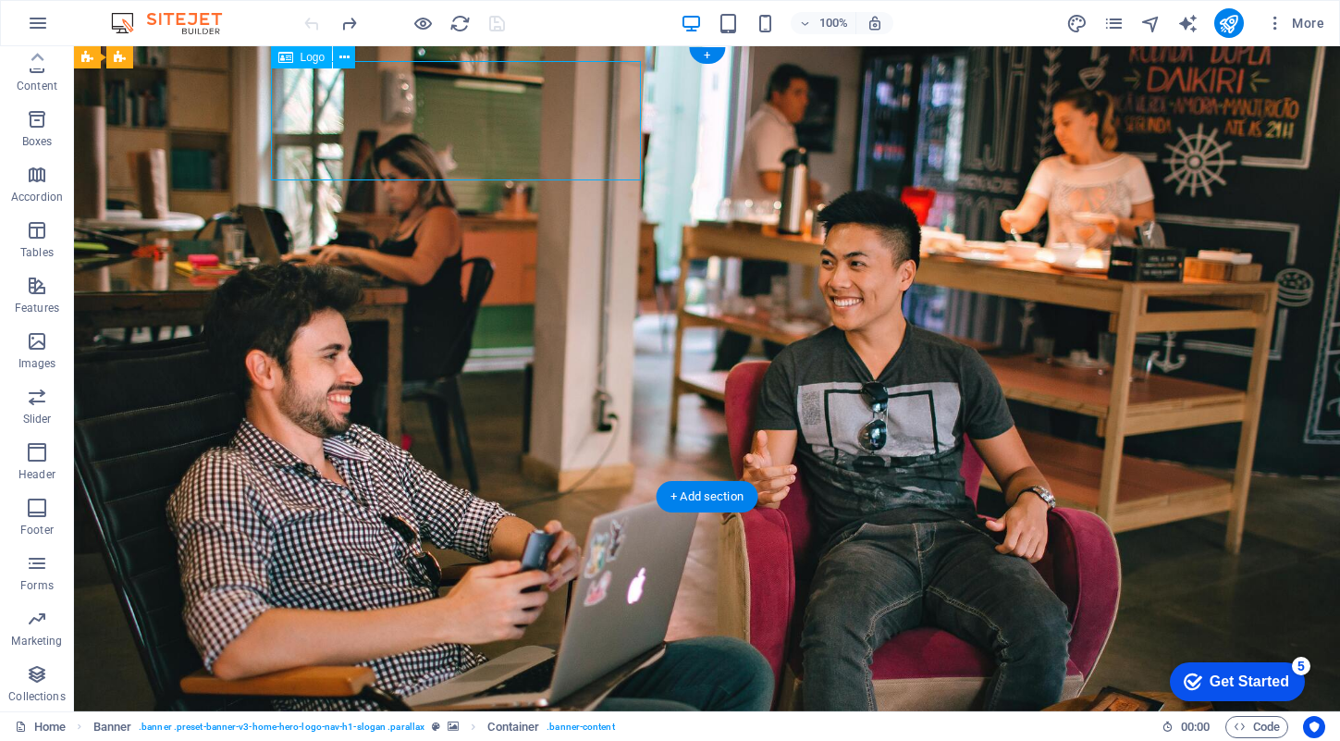
click at [394, 672] on div at bounding box center [707, 731] width 873 height 119
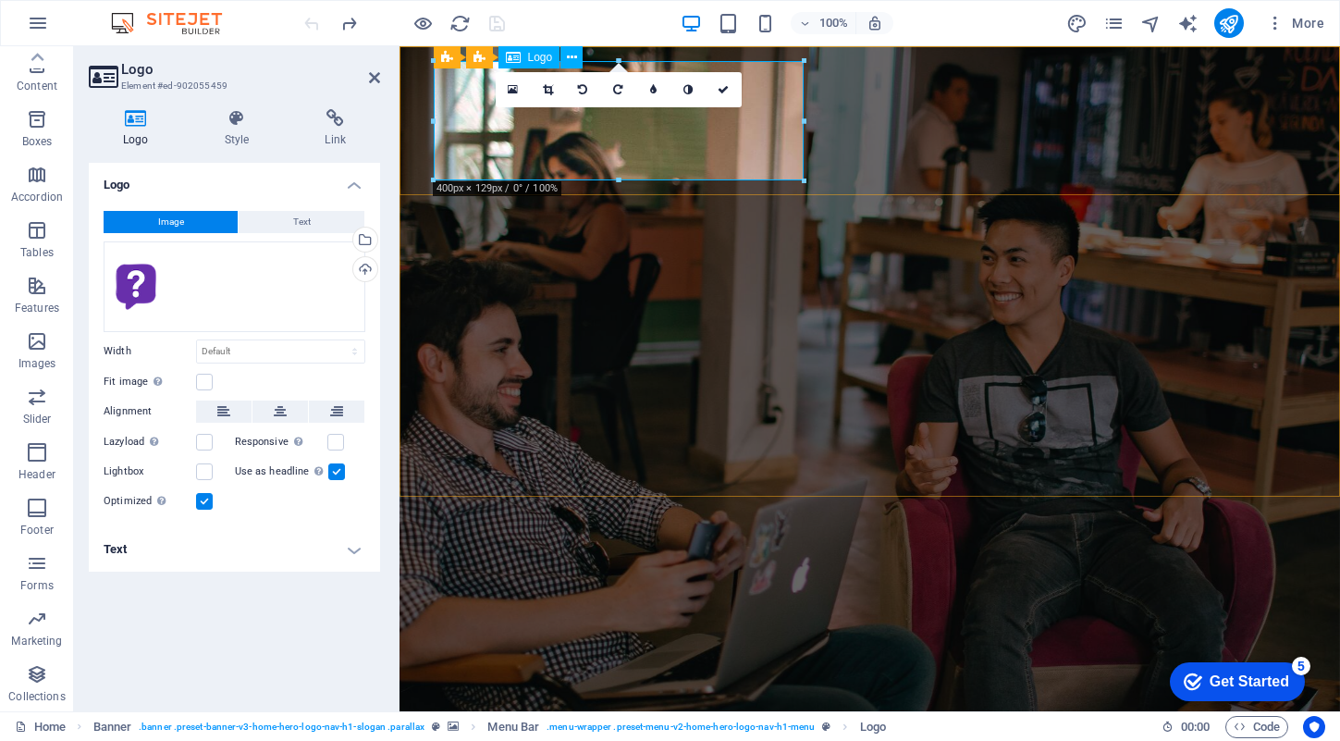
click at [508, 672] on div at bounding box center [870, 731] width 873 height 119
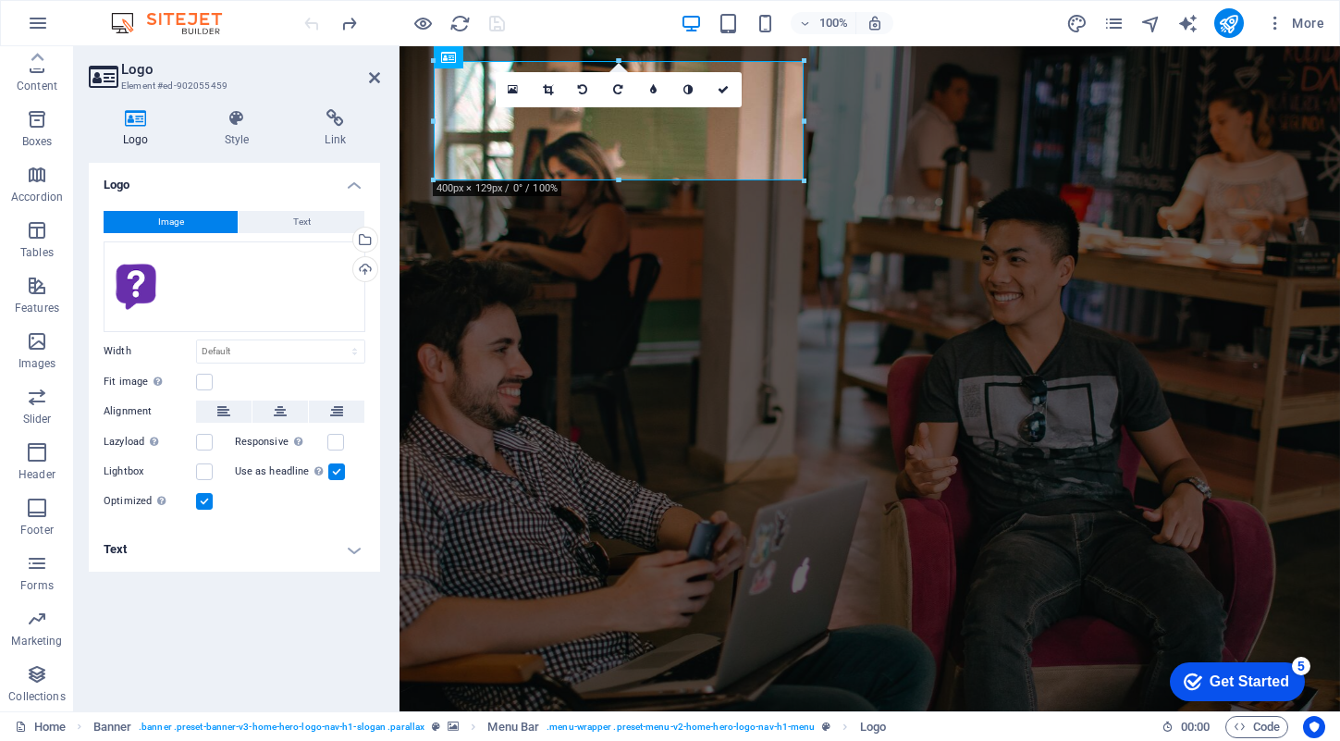
click at [202, 222] on button "Image" at bounding box center [171, 222] width 134 height 22
click at [213, 269] on div "Drag files here, click to choose files or select files from Files or our free s…" at bounding box center [235, 286] width 262 height 91
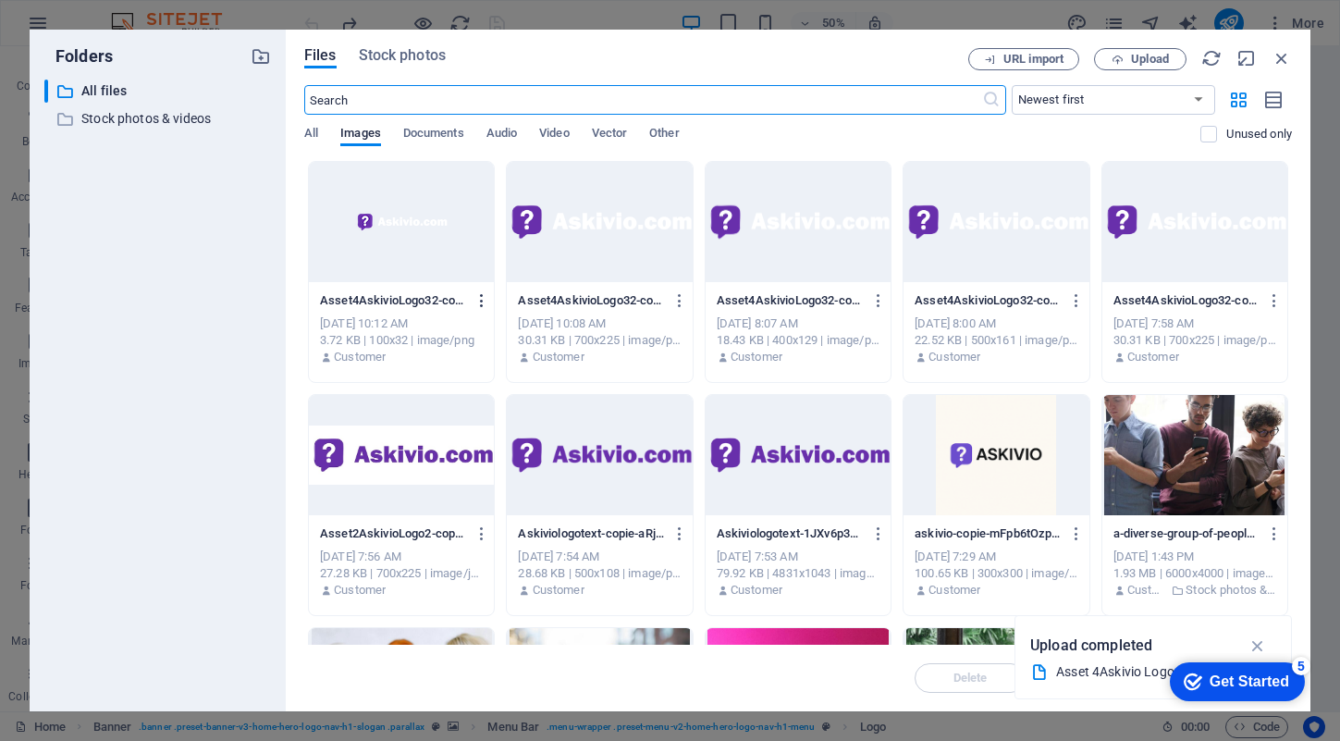
click at [481, 299] on icon "button" at bounding box center [482, 300] width 18 height 17
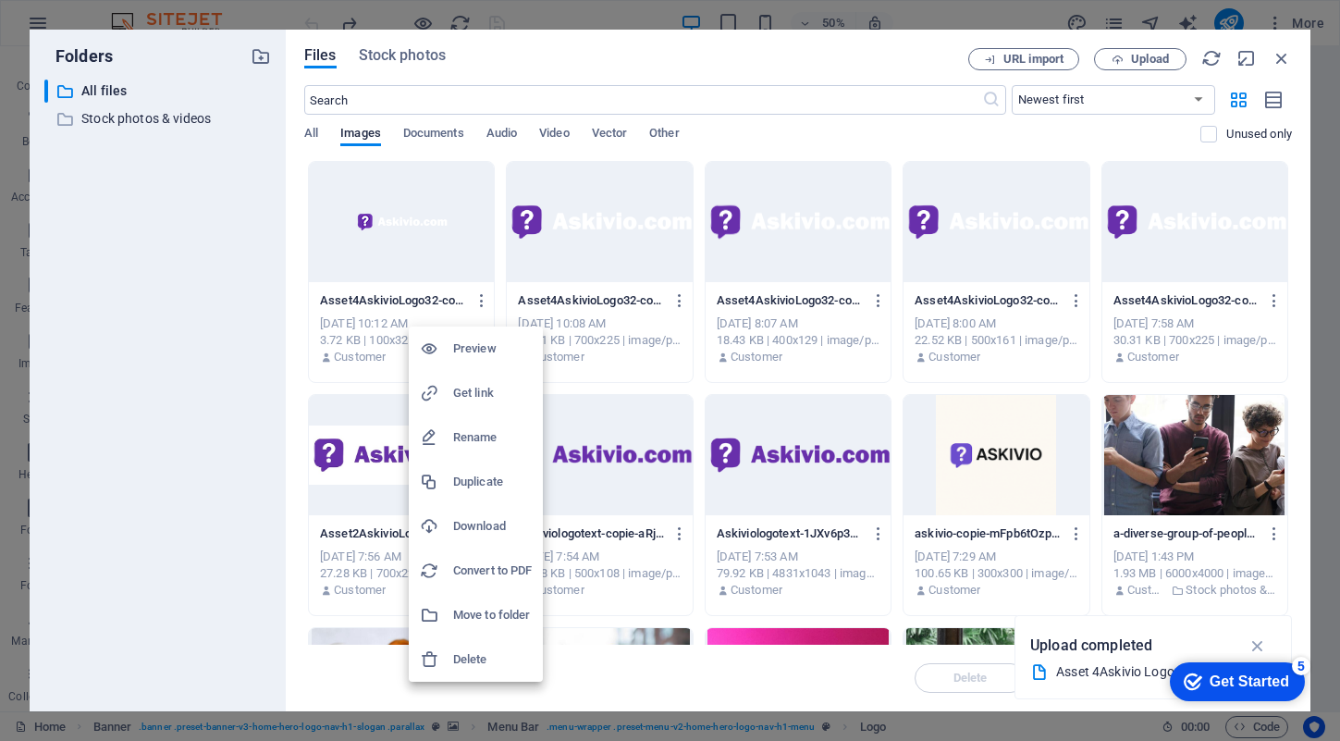
click at [488, 392] on h6 "Get link" at bounding box center [492, 393] width 79 height 22
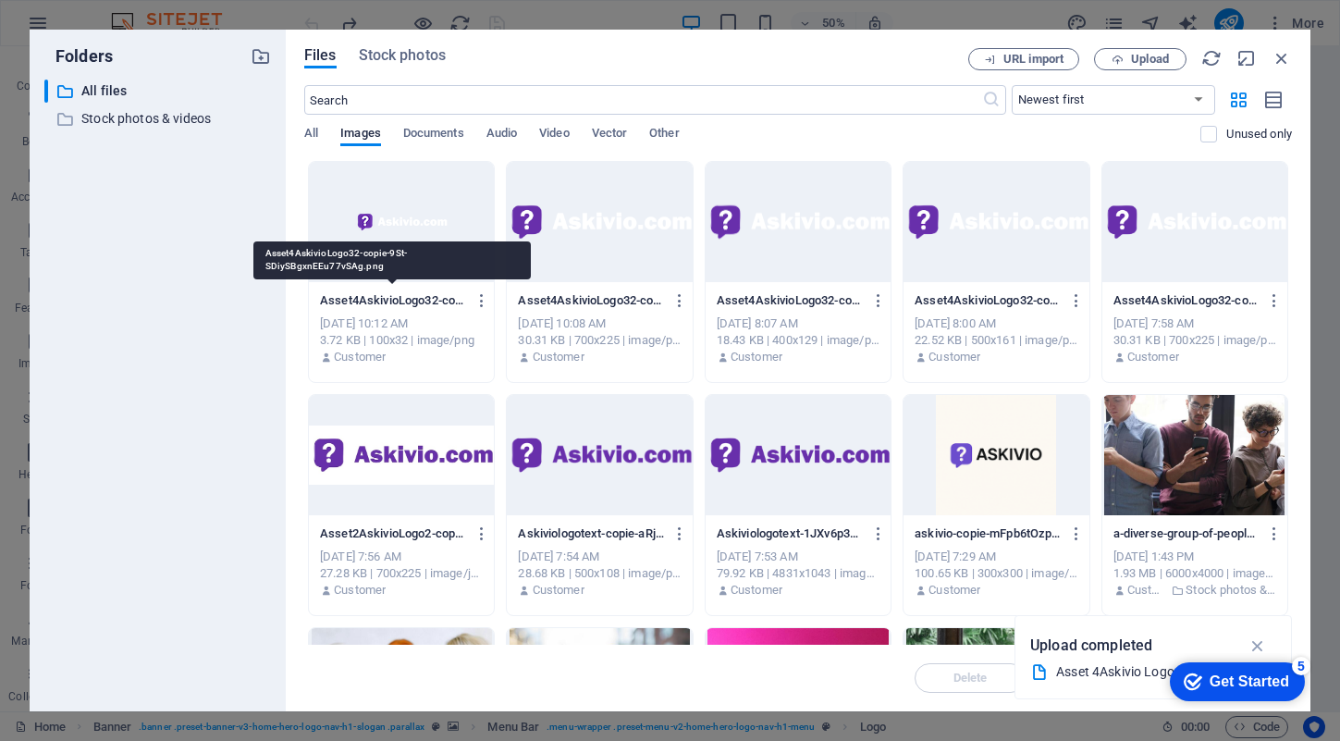
click at [396, 301] on p "Asset4AskivioLogo32-copie-9St-SDiySBgxnEEu77vSAg.png" at bounding box center [393, 300] width 146 height 17
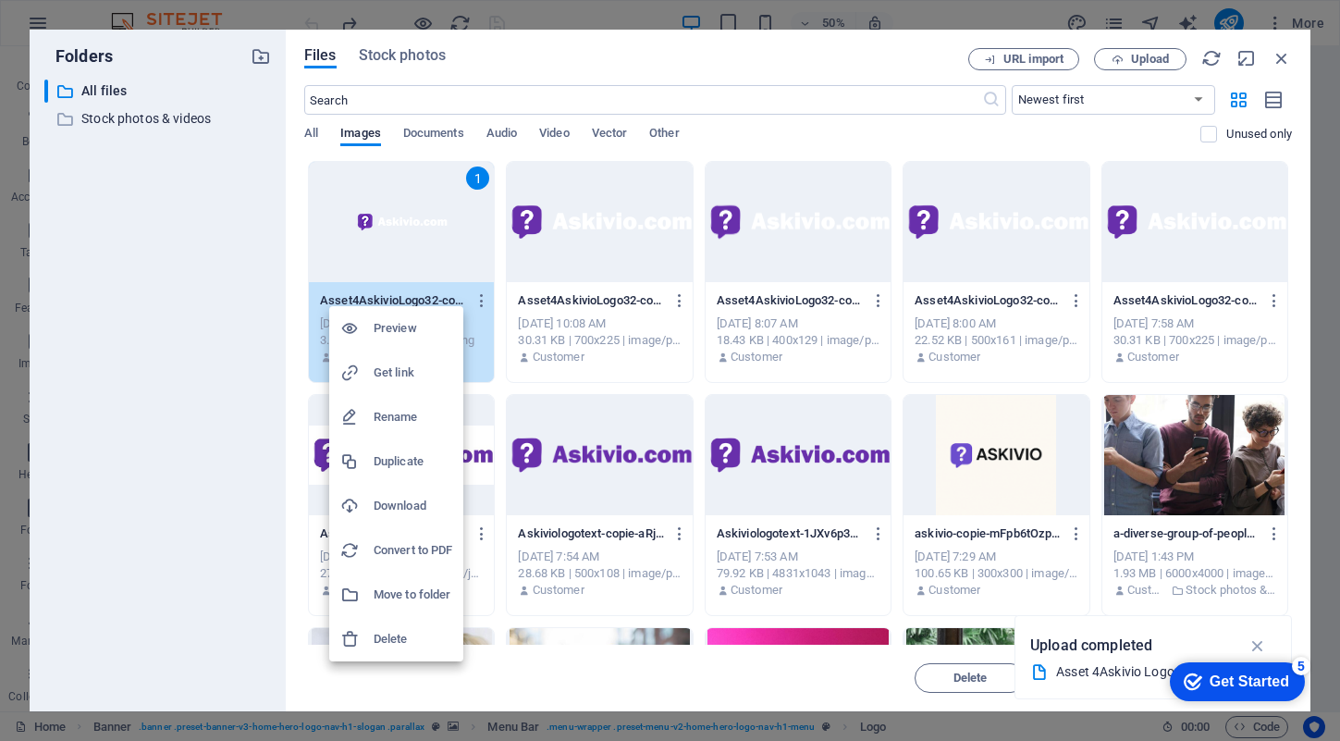
click at [403, 332] on h6 "Preview" at bounding box center [413, 328] width 79 height 22
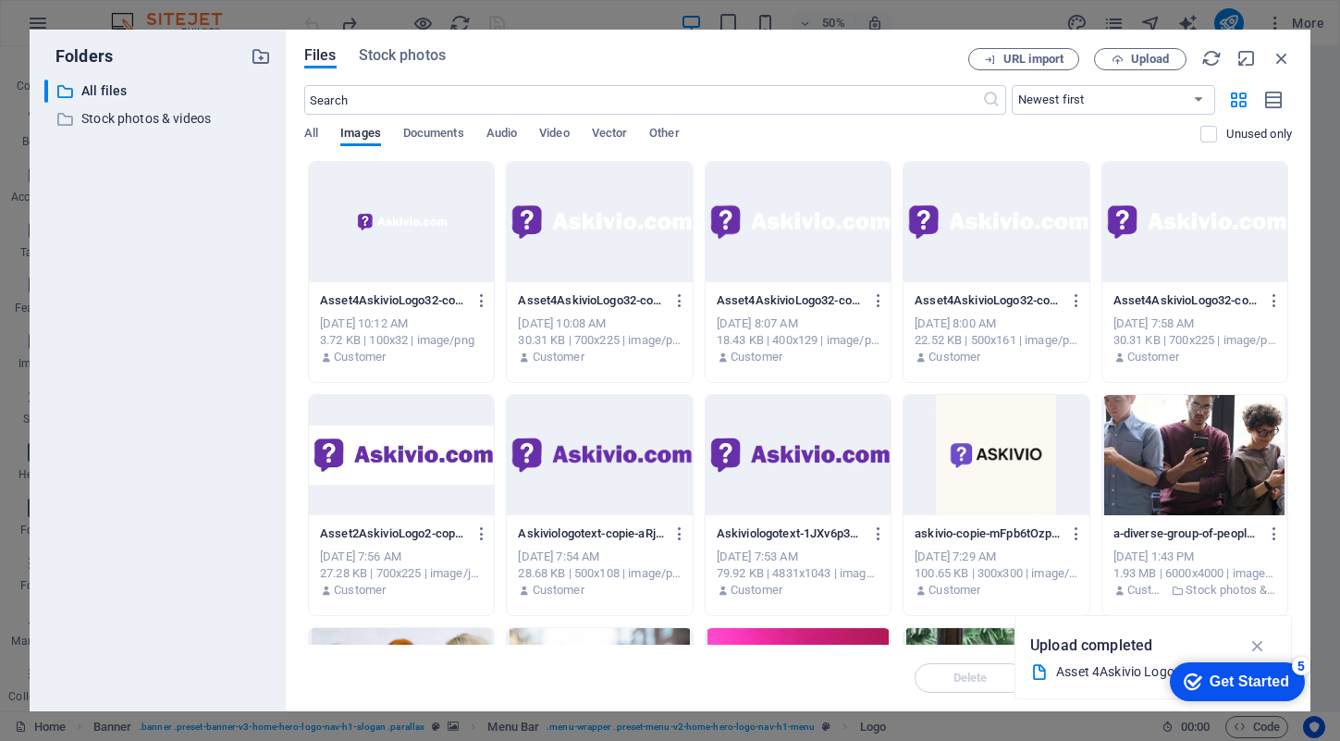
click at [522, 298] on p "Asset4AskivioLogo32-copie4-LdAuuXQ0ndnnUOK1CAnPuw.png" at bounding box center [591, 300] width 146 height 17
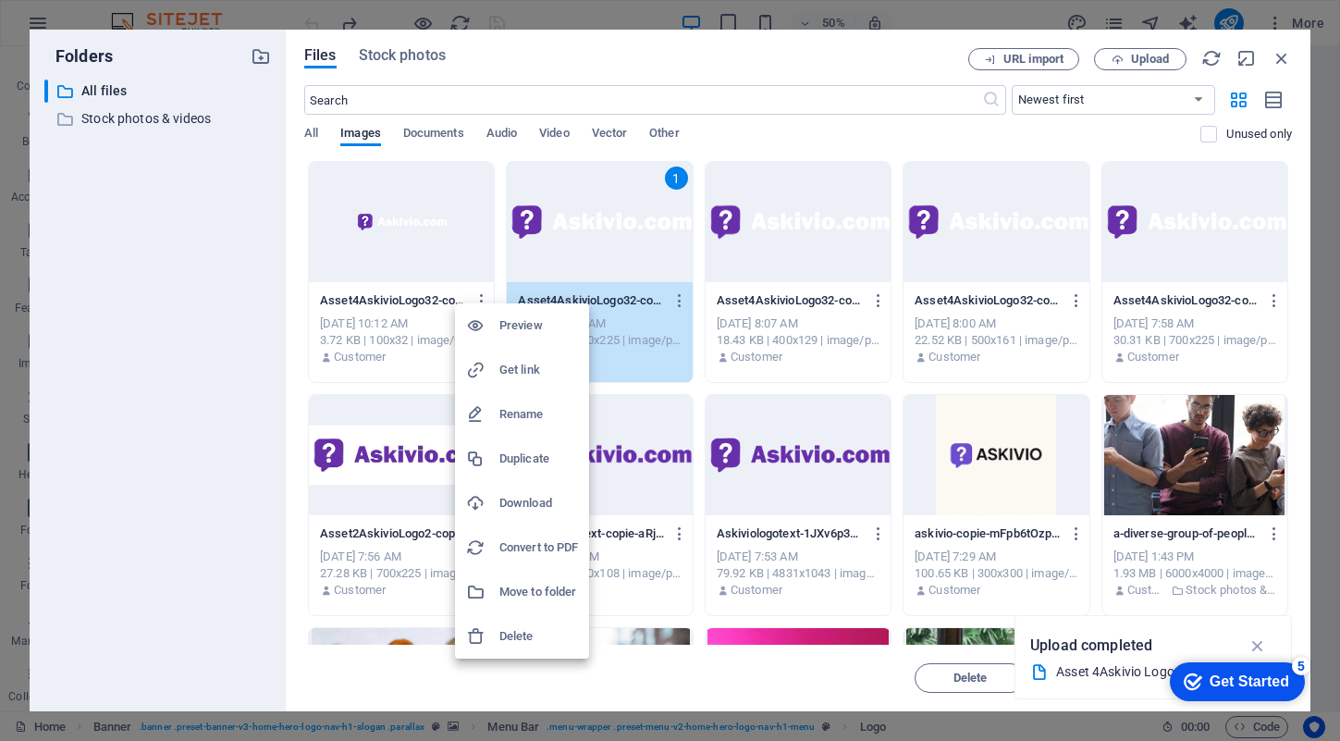
click at [529, 338] on li "Preview" at bounding box center [522, 325] width 134 height 44
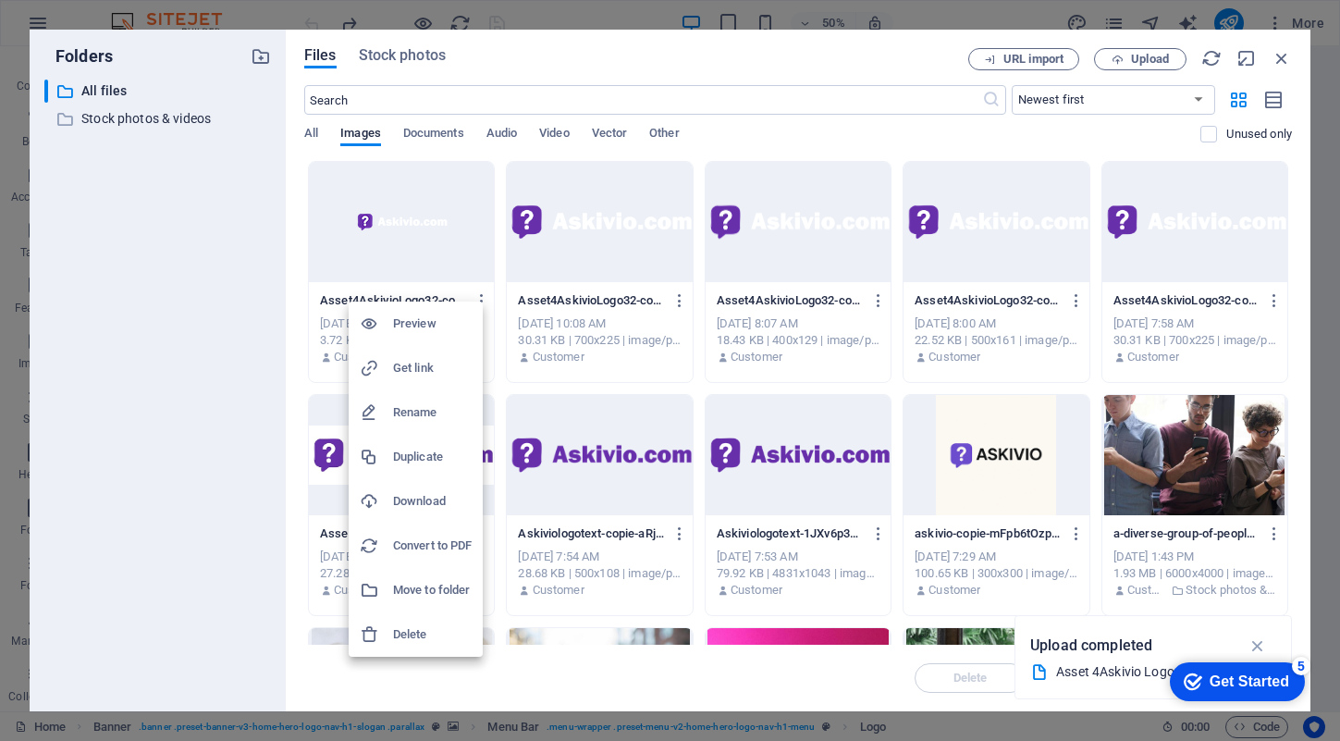
click at [445, 590] on h6 "Move to folder" at bounding box center [432, 590] width 79 height 22
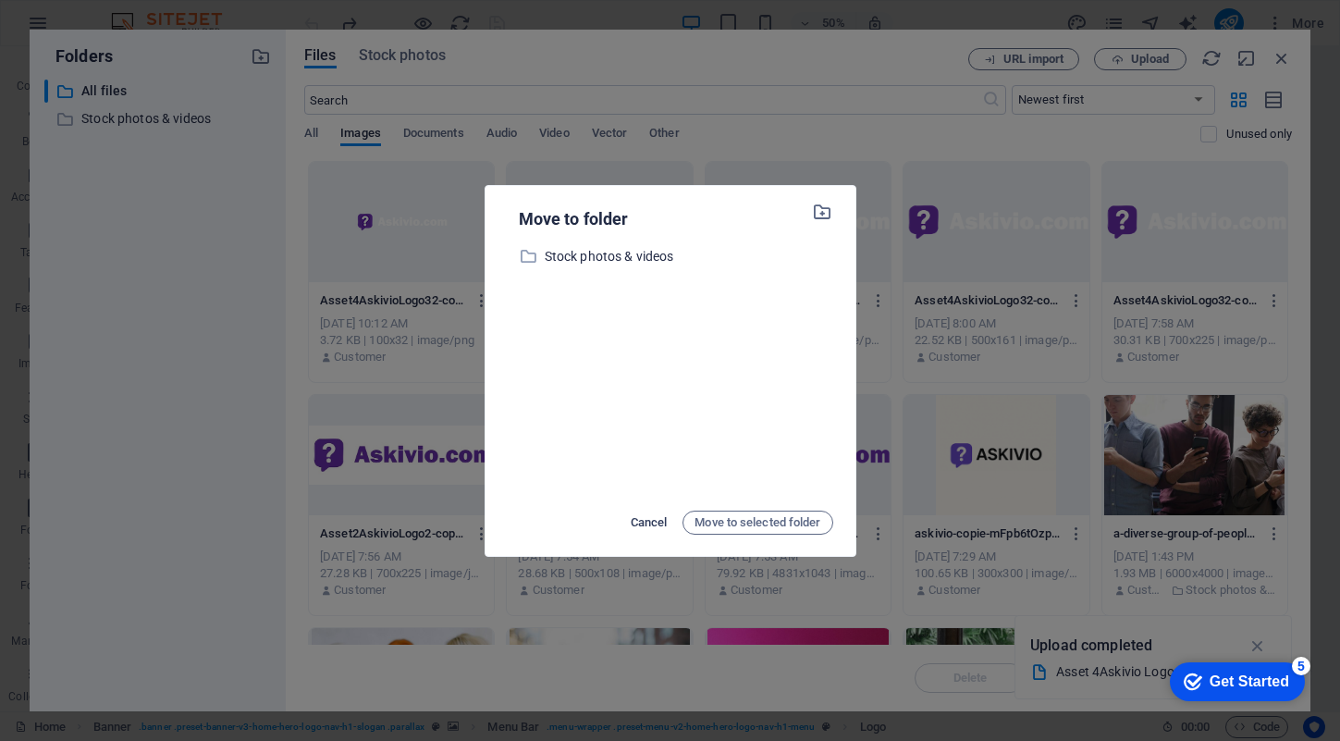
click at [650, 533] on span "Cancel" at bounding box center [649, 522] width 37 height 22
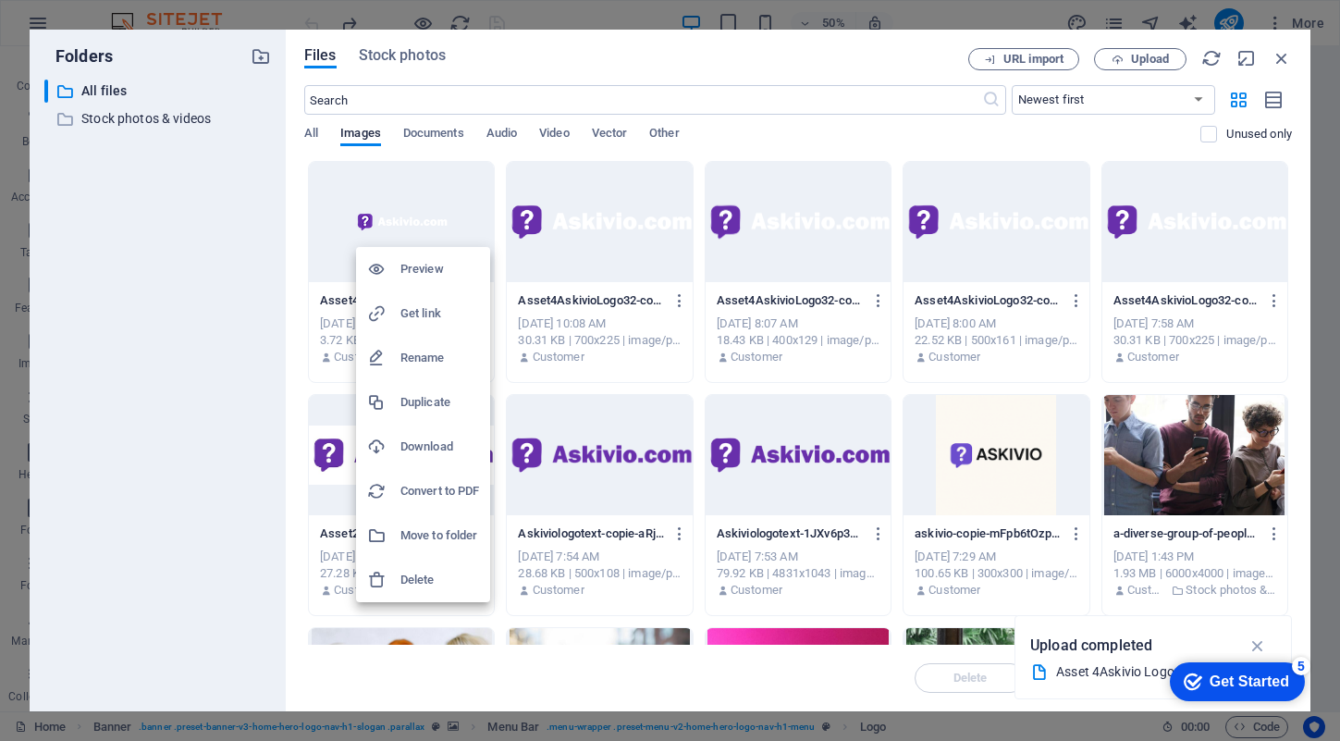
click at [416, 316] on h6 "Get link" at bounding box center [439, 313] width 79 height 22
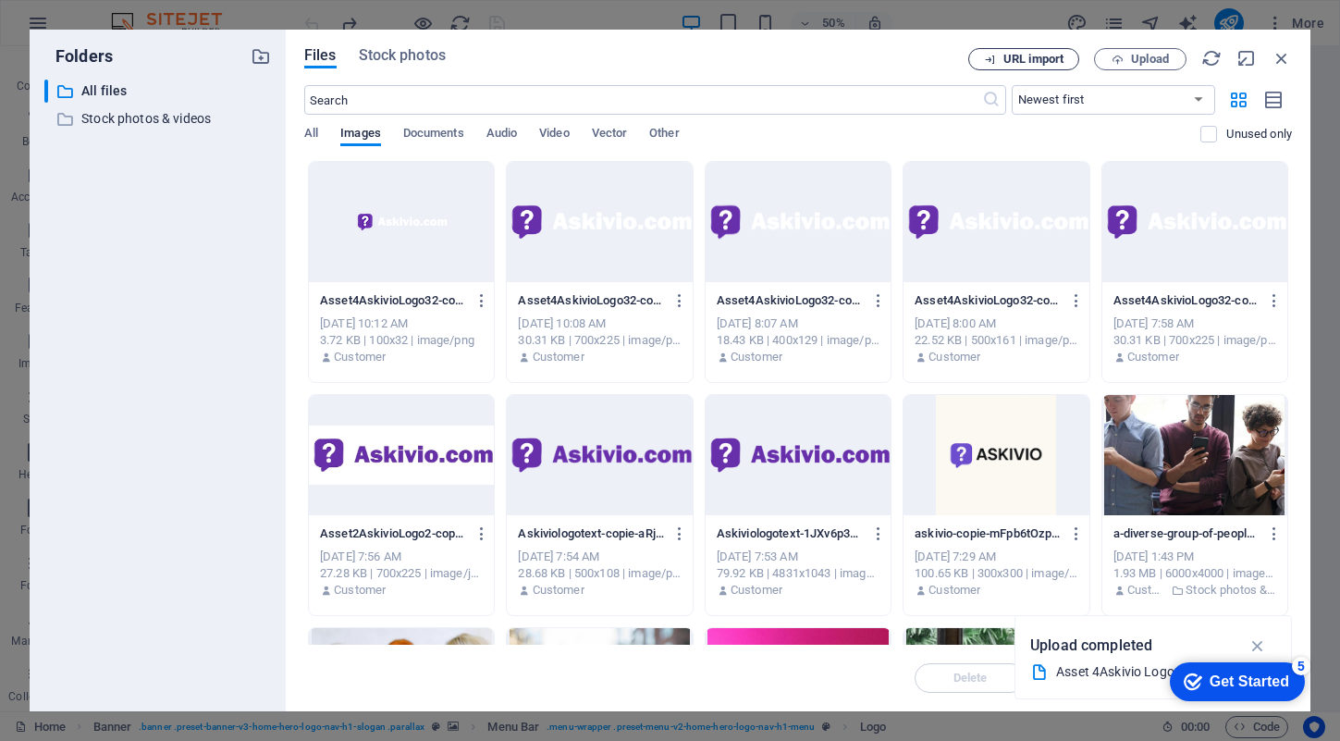
click at [1053, 63] on span "URL import" at bounding box center [1033, 59] width 60 height 11
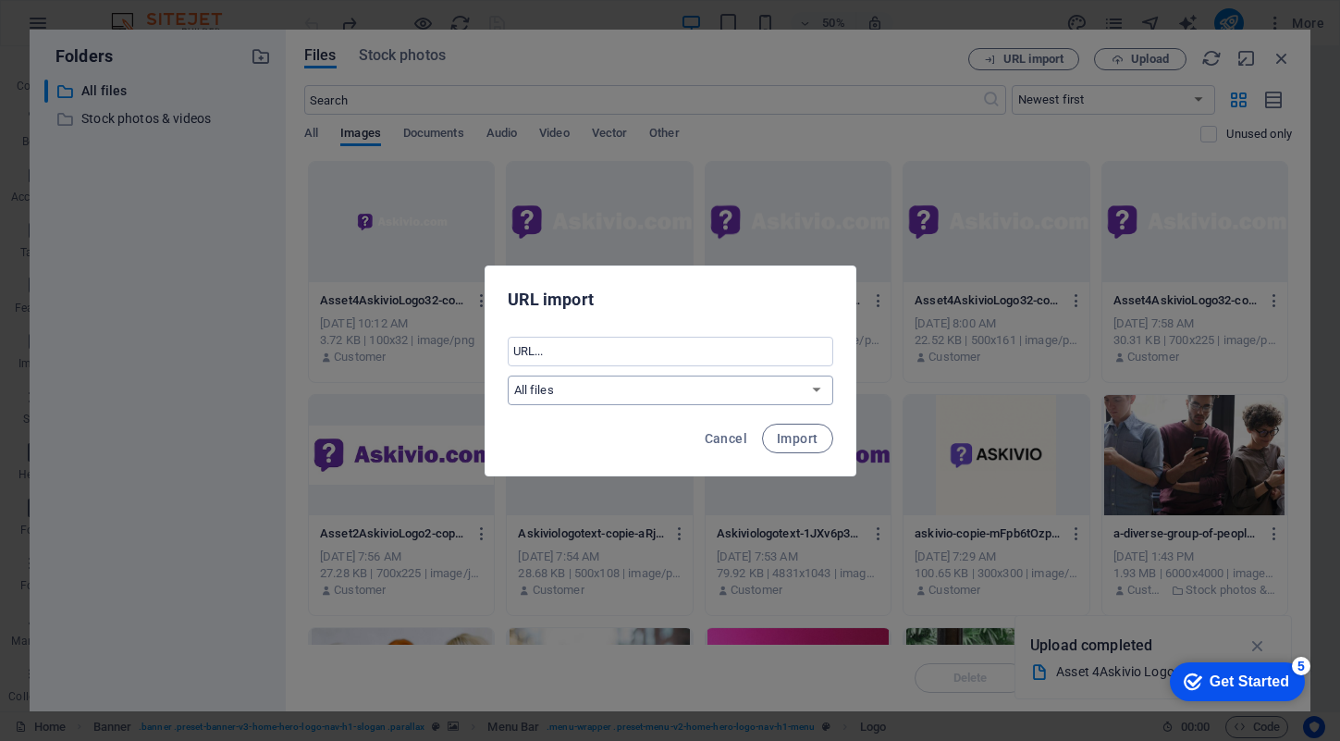
click at [567, 398] on select "All files Stock photos & videos" at bounding box center [670, 390] width 325 height 30
click at [716, 431] on span "Cancel" at bounding box center [726, 438] width 43 height 15
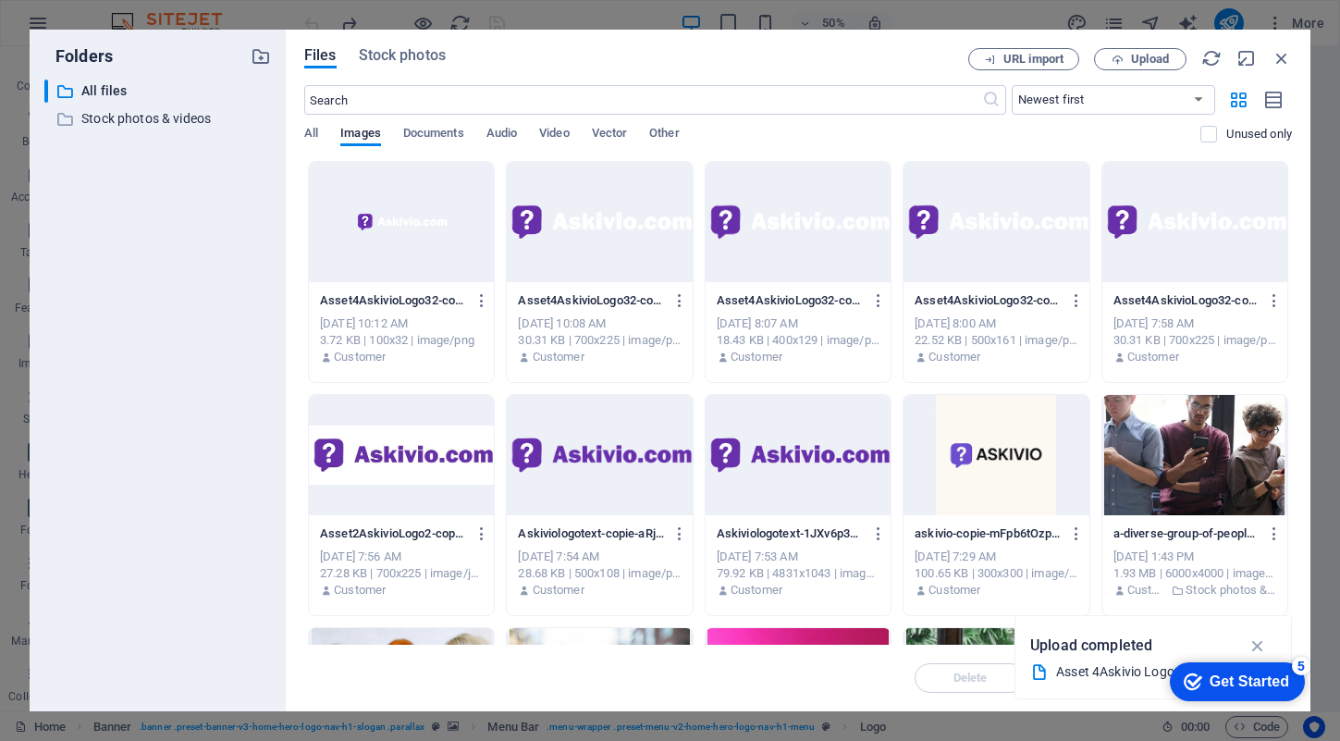
click at [398, 197] on div at bounding box center [401, 222] width 185 height 120
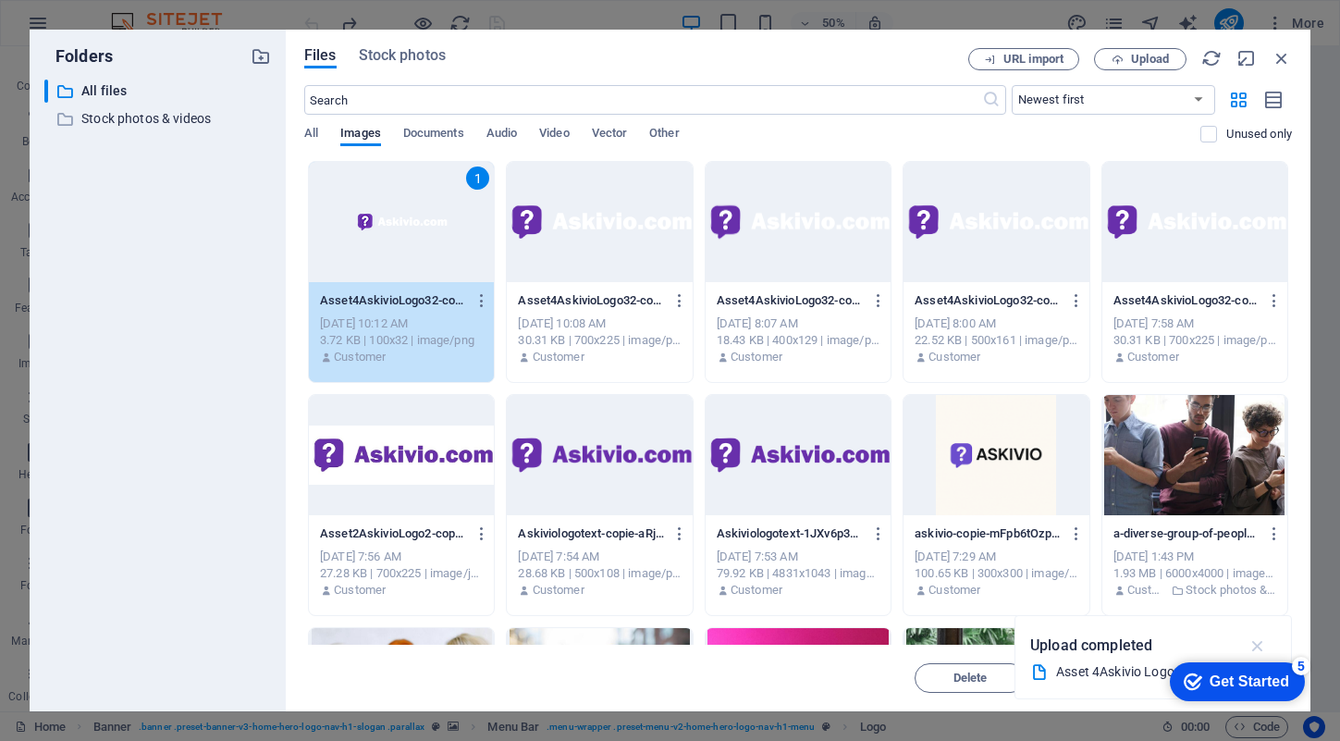
click at [1261, 645] on icon "button" at bounding box center [1257, 645] width 21 height 20
click at [1232, 688] on div "Get Started" at bounding box center [1249, 681] width 80 height 17
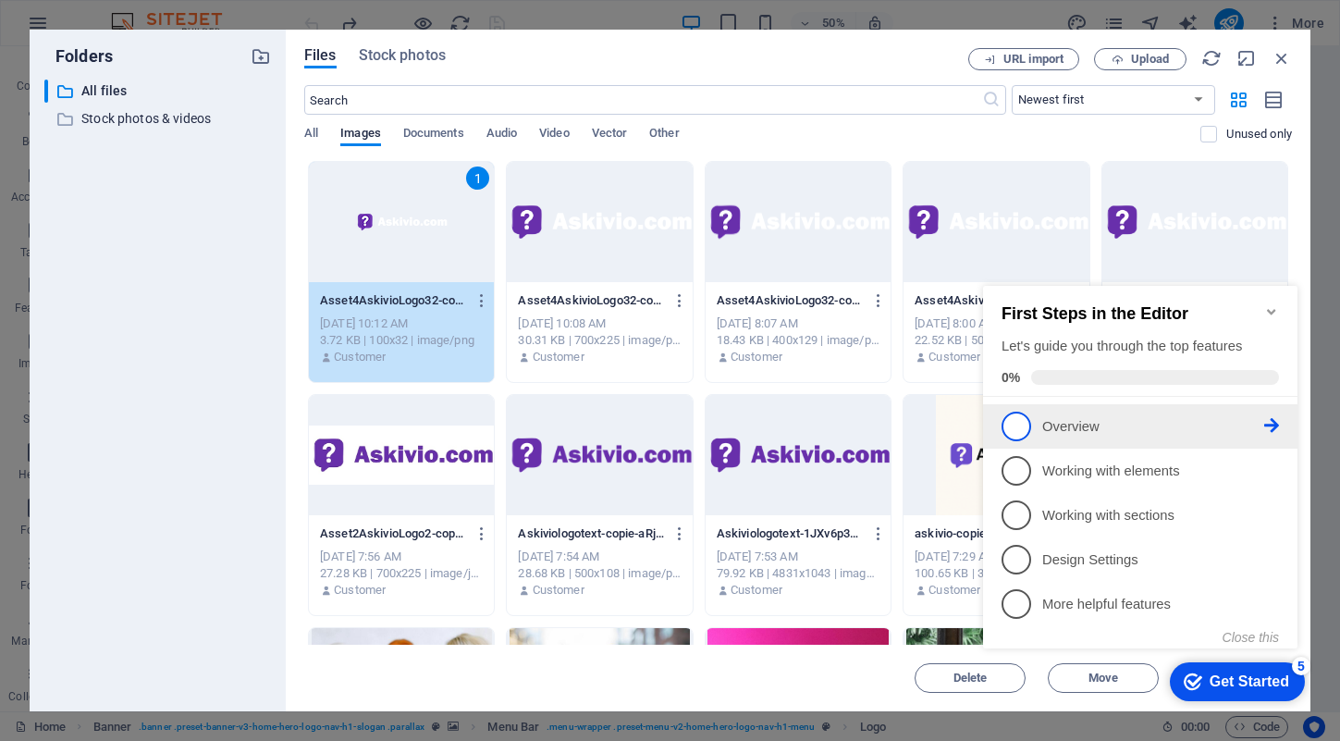
click at [1023, 417] on span "1" at bounding box center [1016, 426] width 30 height 30
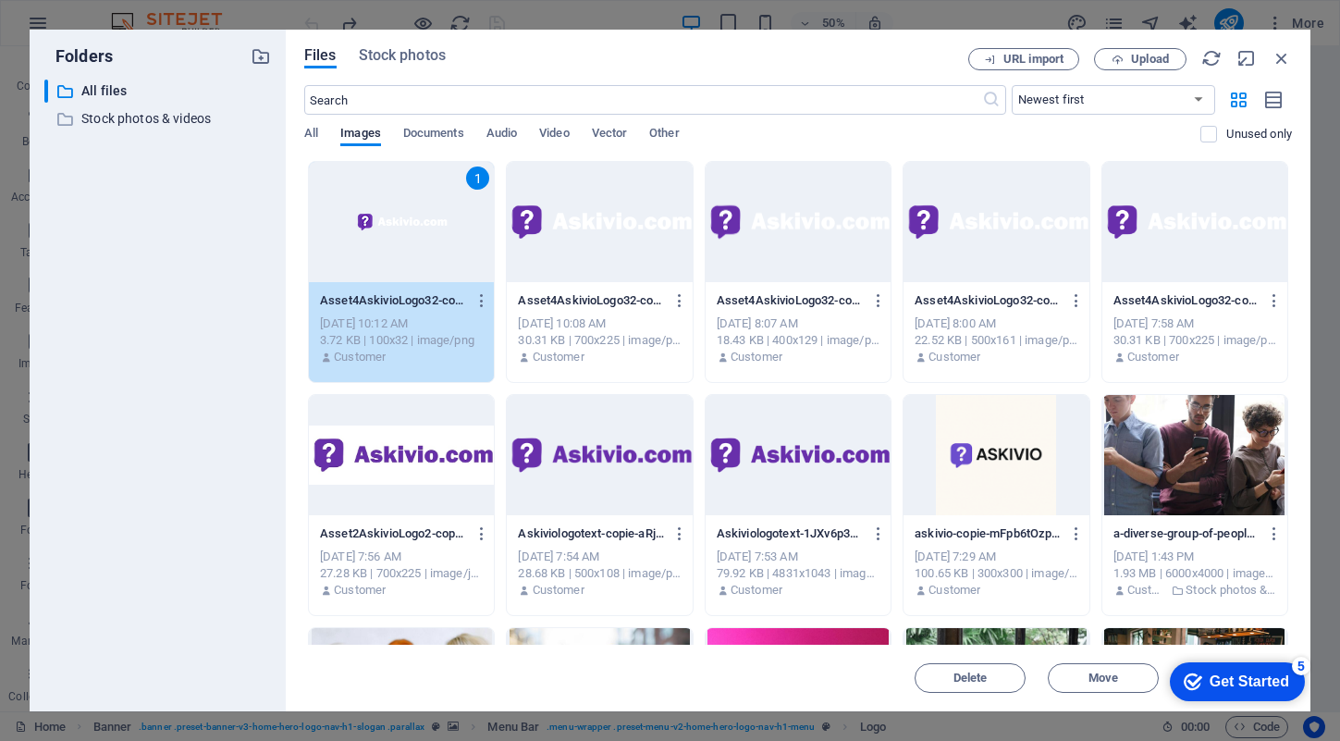
click at [1202, 665] on div "checkmark Get Started 5" at bounding box center [1237, 681] width 135 height 39
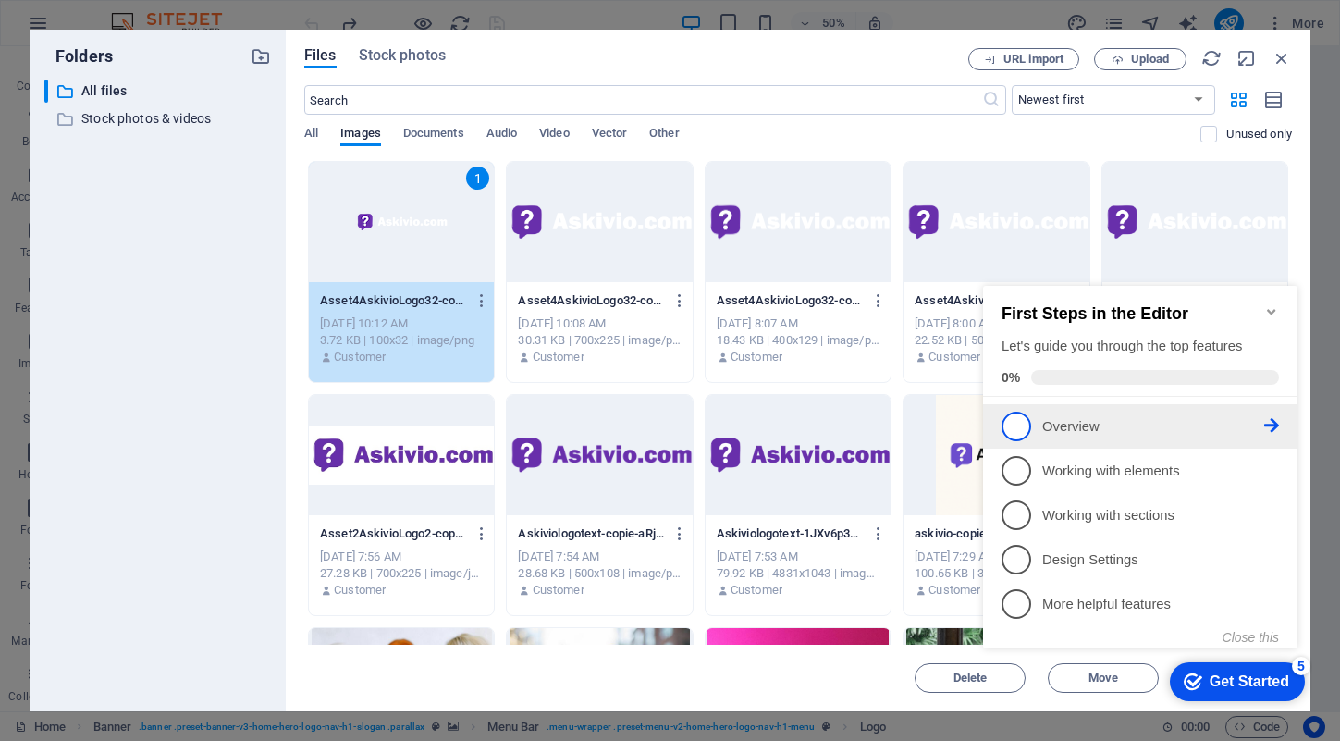
click at [1279, 428] on li "1 Overview - incomplete" at bounding box center [1140, 426] width 314 height 44
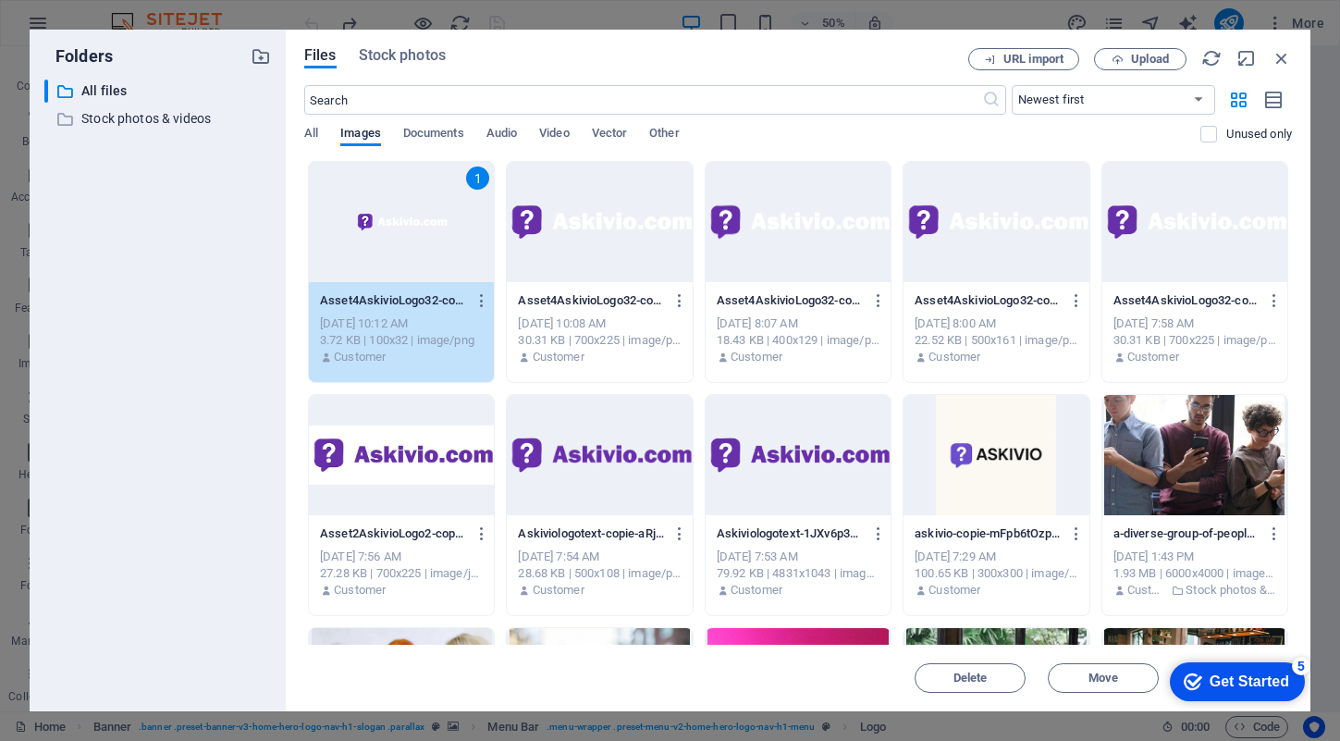
click at [1209, 673] on div "Get Started" at bounding box center [1249, 681] width 80 height 17
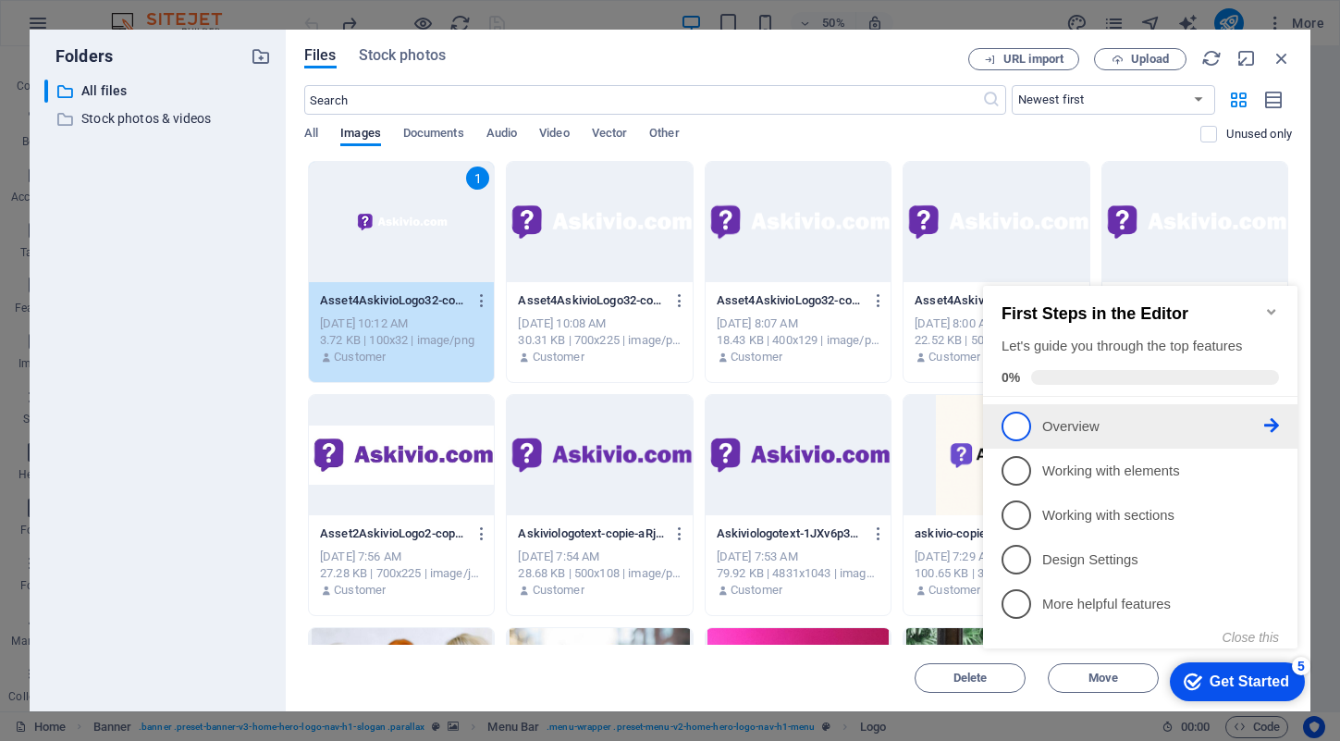
click at [1093, 425] on p "Overview - incomplete" at bounding box center [1153, 426] width 222 height 19
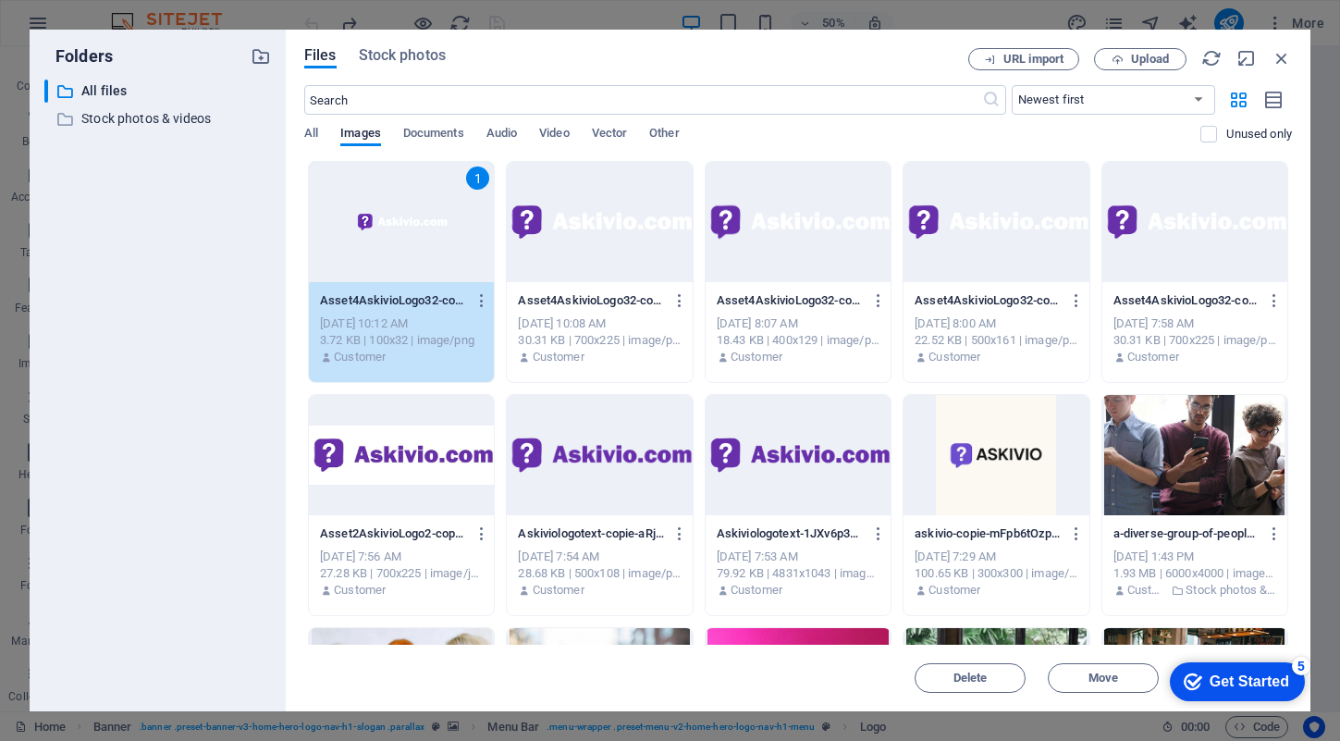
click at [1202, 691] on icon "checkmark" at bounding box center [1193, 681] width 18 height 18
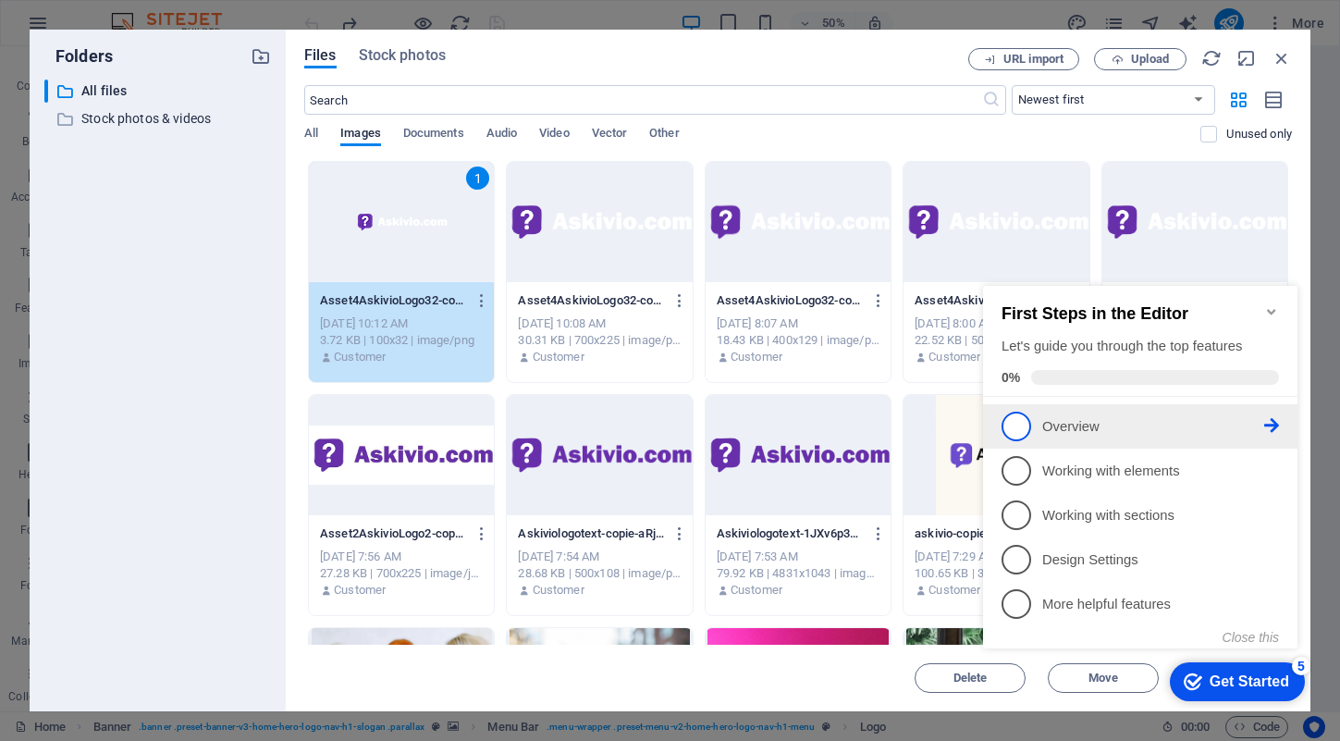
click at [1015, 425] on span "1" at bounding box center [1016, 426] width 30 height 30
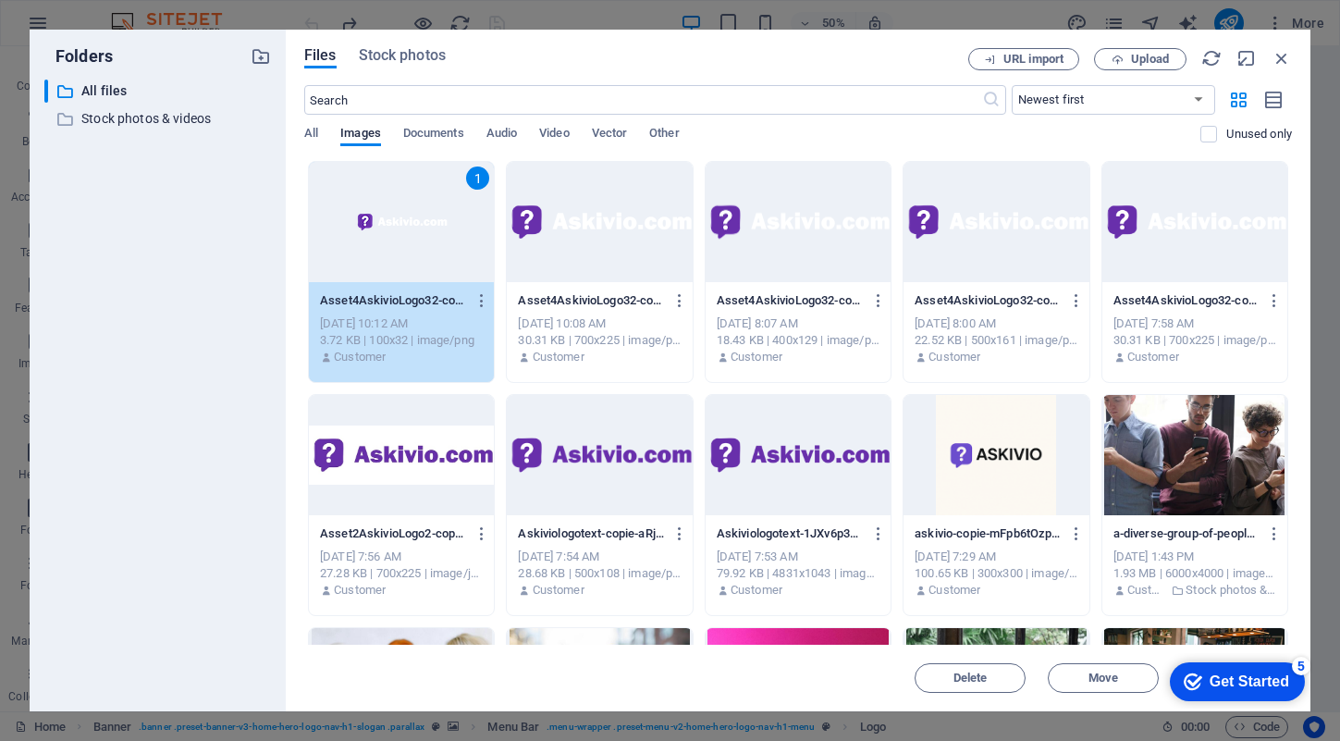
click at [1175, 670] on div "checkmark Get Started 5" at bounding box center [1237, 681] width 135 height 39
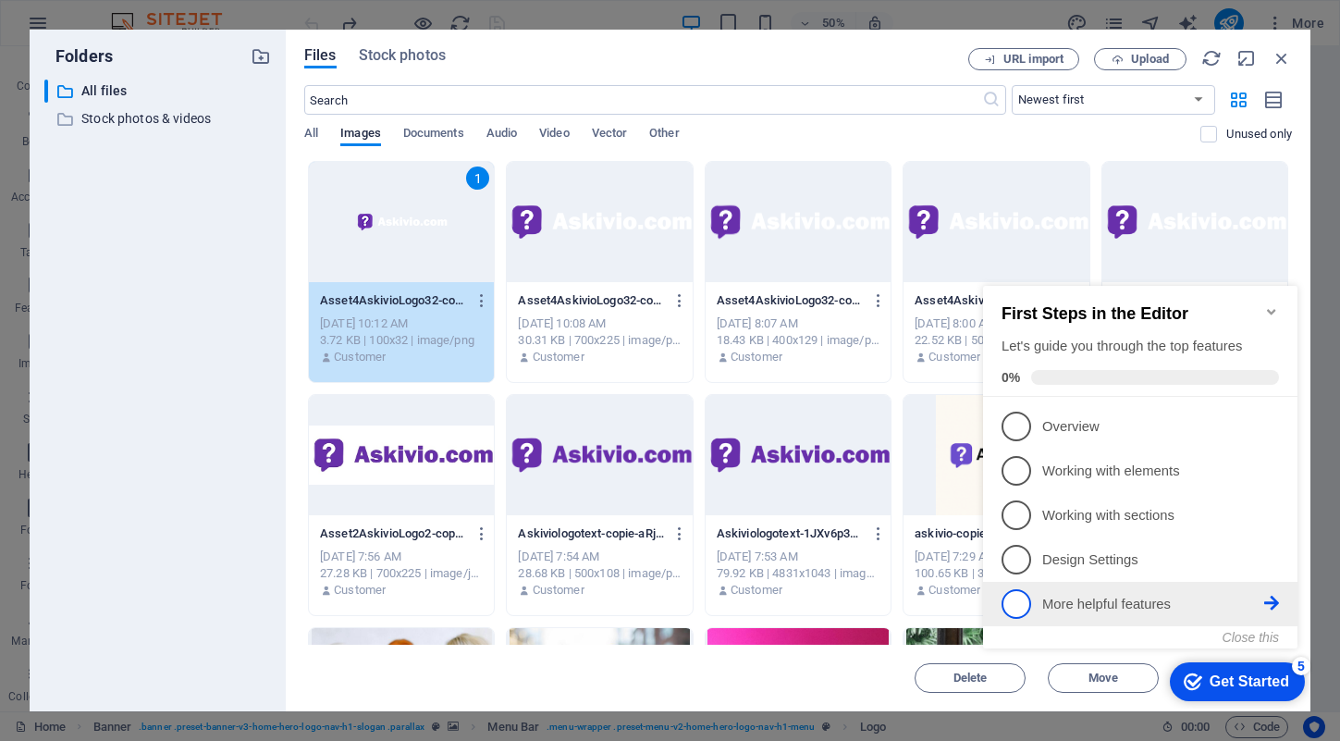
click at [1074, 582] on li "5 More helpful features - incomplete" at bounding box center [1140, 604] width 314 height 44
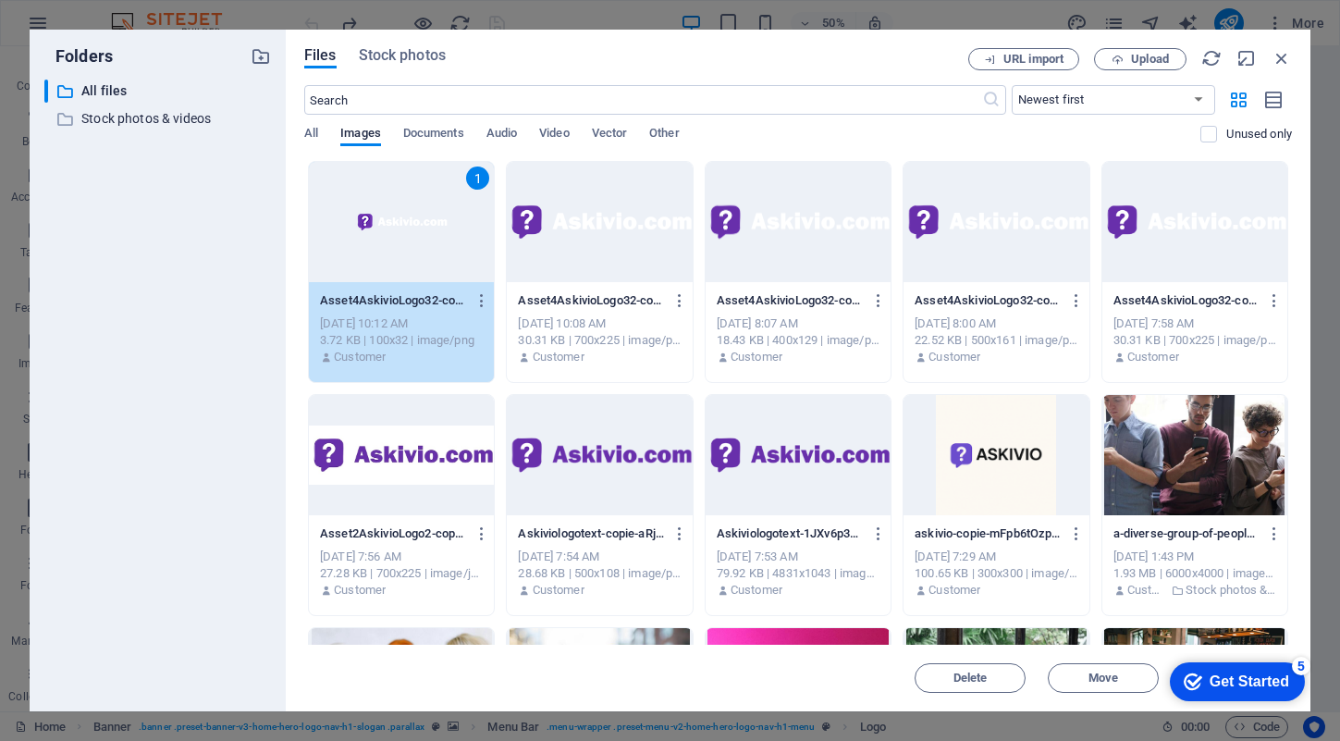
click at [1289, 690] on div "Get Started" at bounding box center [1249, 681] width 80 height 17
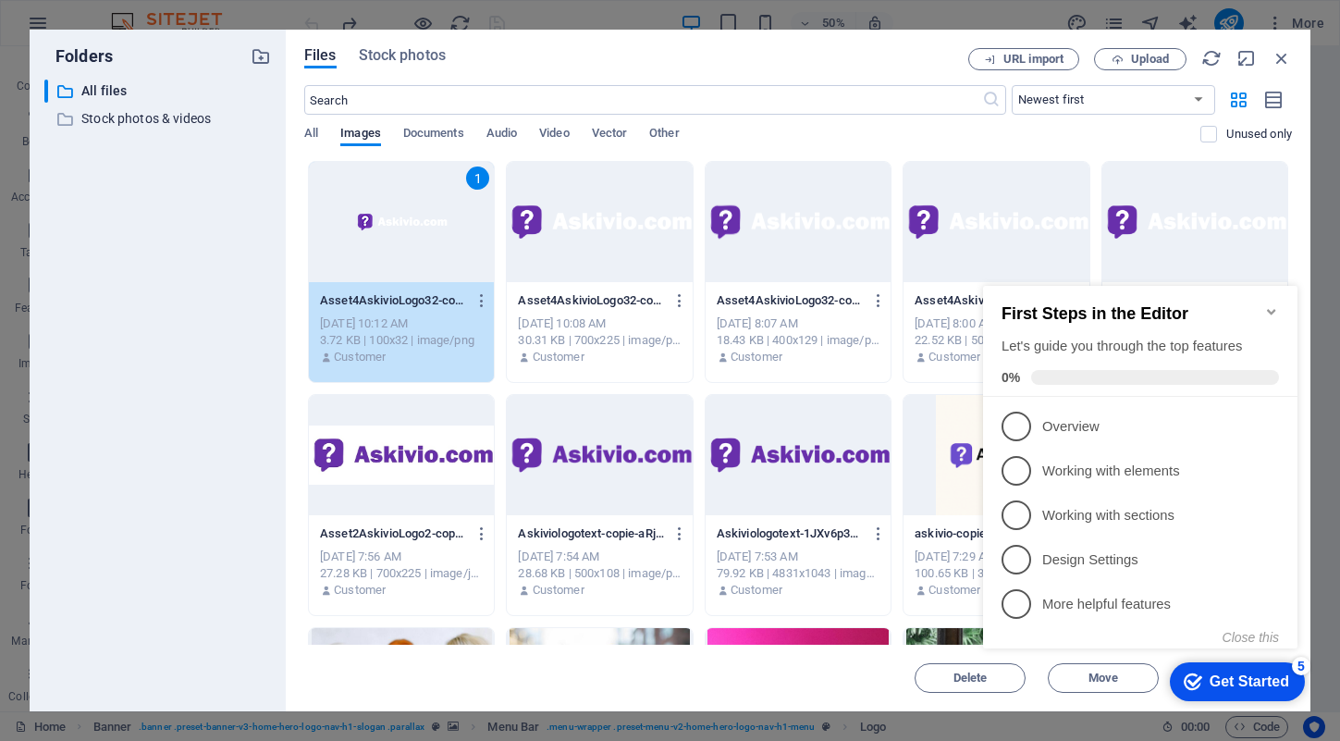
click at [1273, 306] on icon "Minimize checklist" at bounding box center [1271, 311] width 15 height 15
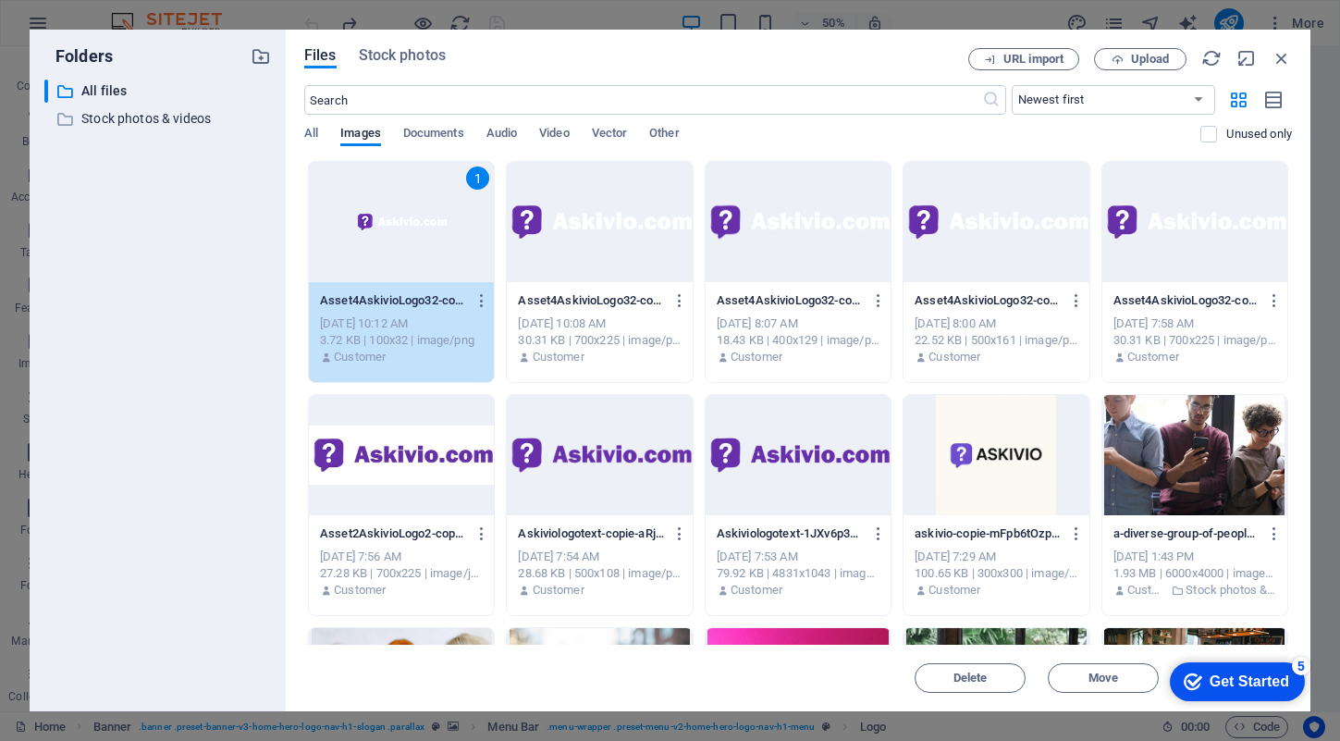
click at [1225, 55] on div "URL import Upload" at bounding box center [1130, 59] width 324 height 22
click at [1209, 55] on icon "button" at bounding box center [1211, 58] width 20 height 20
